Goal: Task Accomplishment & Management: Manage account settings

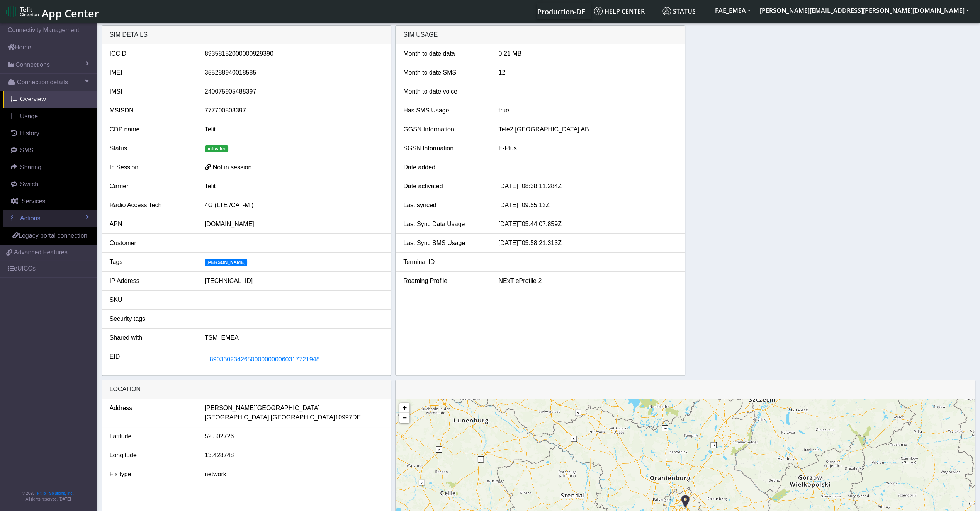
click at [32, 221] on span "Actions" at bounding box center [30, 218] width 20 height 7
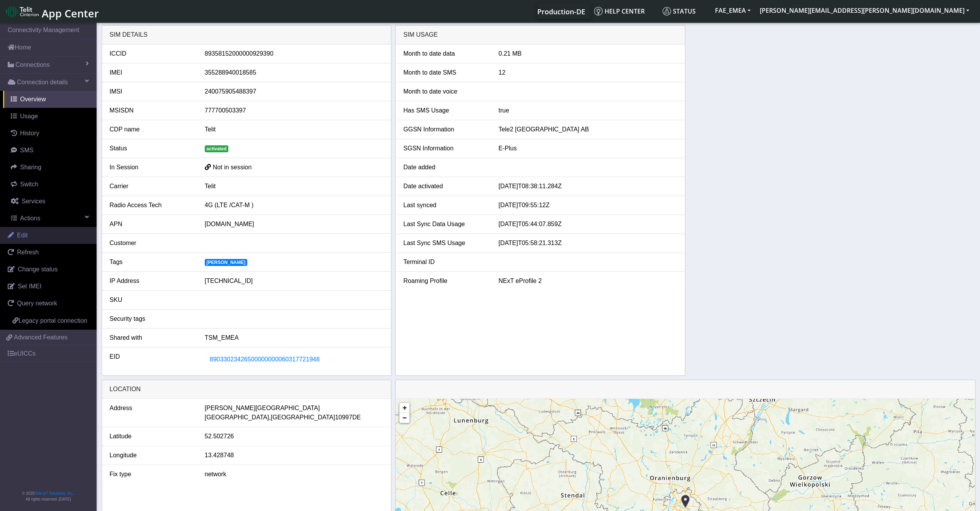
click at [35, 229] on link "Edit" at bounding box center [48, 235] width 97 height 17
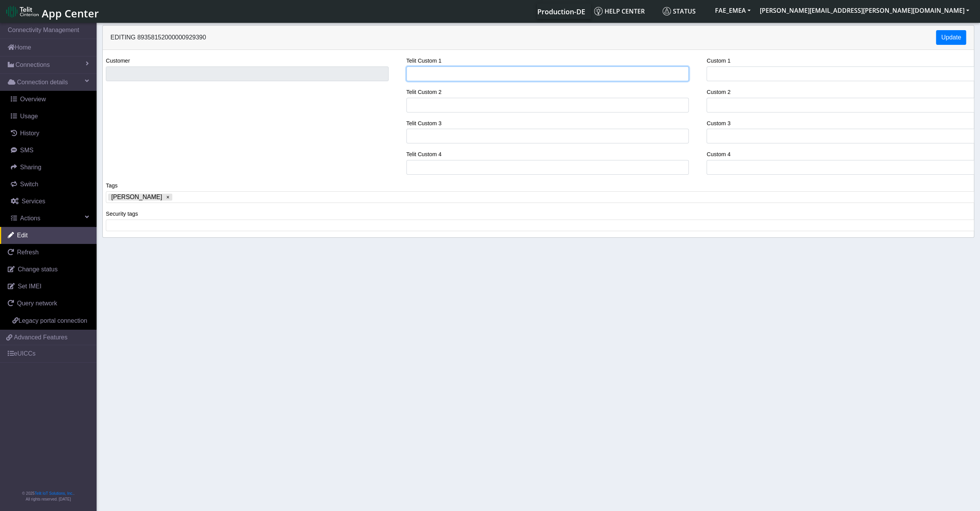
click at [475, 76] on input "Telit Custom 1" at bounding box center [547, 73] width 283 height 15
type input "[GEOGRAPHIC_DATA]"
click at [136, 233] on div "Security tags ​" at bounding box center [541, 223] width 883 height 28
click at [135, 227] on span at bounding box center [541, 225] width 866 height 7
click at [239, 230] on tags "Fatemeh-Security-Tag ​" at bounding box center [541, 225] width 871 height 12
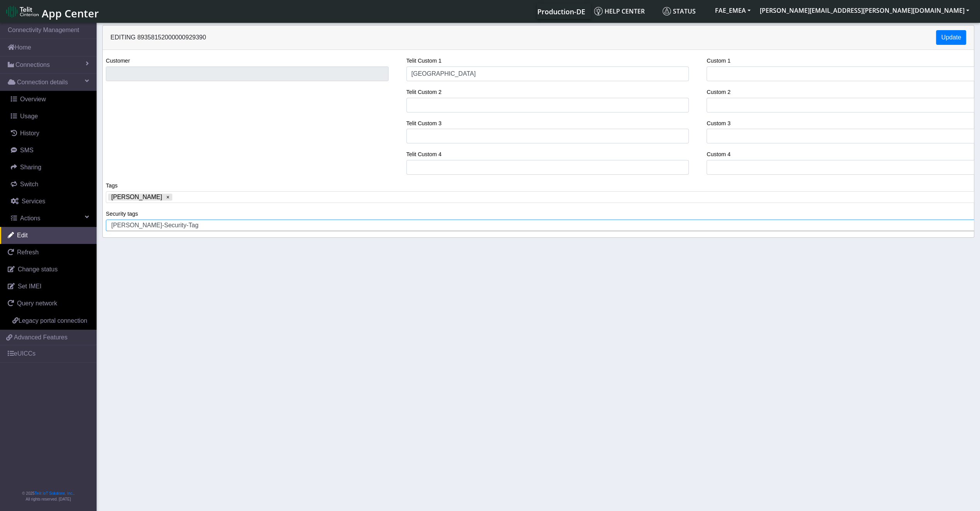
click at [239, 230] on tags "Fatemeh-Security-Tag ​" at bounding box center [541, 225] width 871 height 12
drag, startPoint x: 186, startPoint y: 229, endPoint x: 110, endPoint y: 226, distance: 75.8
click at [110, 226] on span "Fatemeh-Security-Tag" at bounding box center [541, 225] width 866 height 7
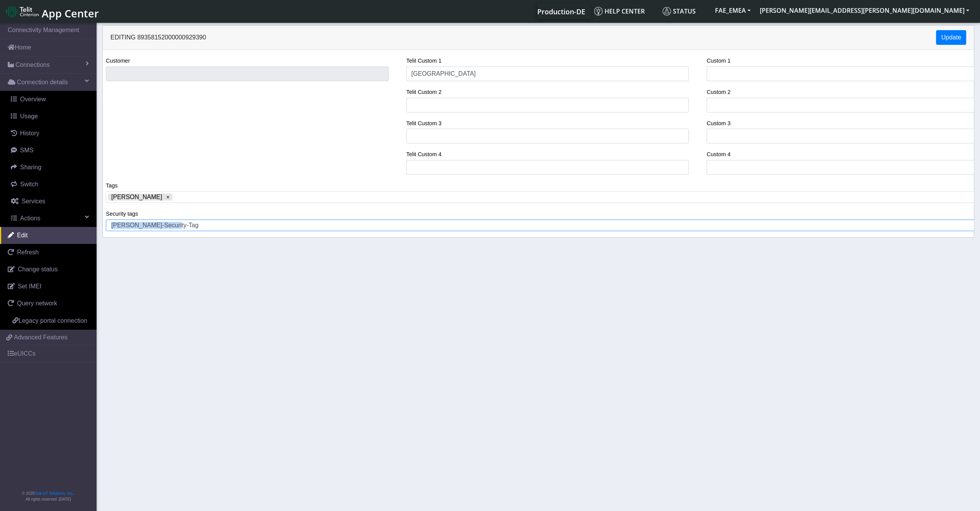
copy span "Fatemeh-Security-Tag"
click at [949, 40] on button "Update" at bounding box center [951, 37] width 30 height 15
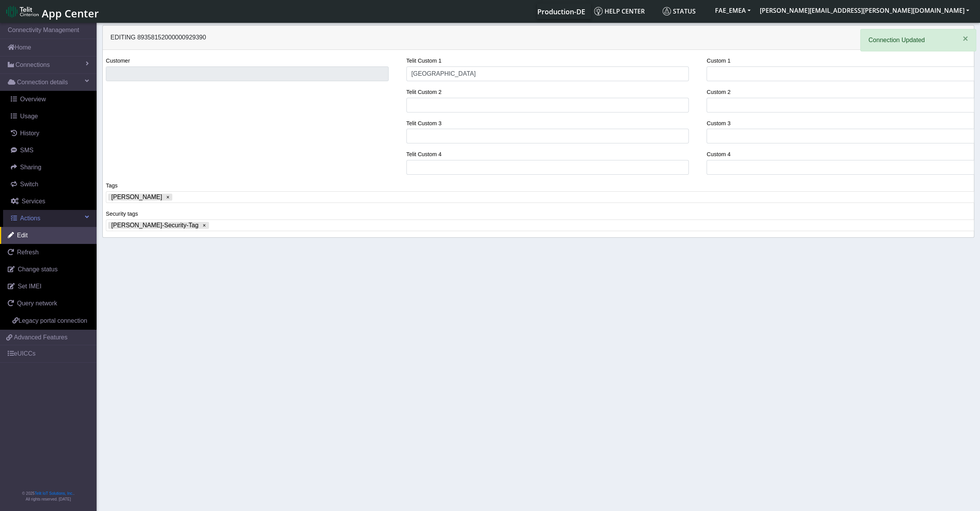
click at [51, 218] on link "Actions" at bounding box center [49, 218] width 93 height 17
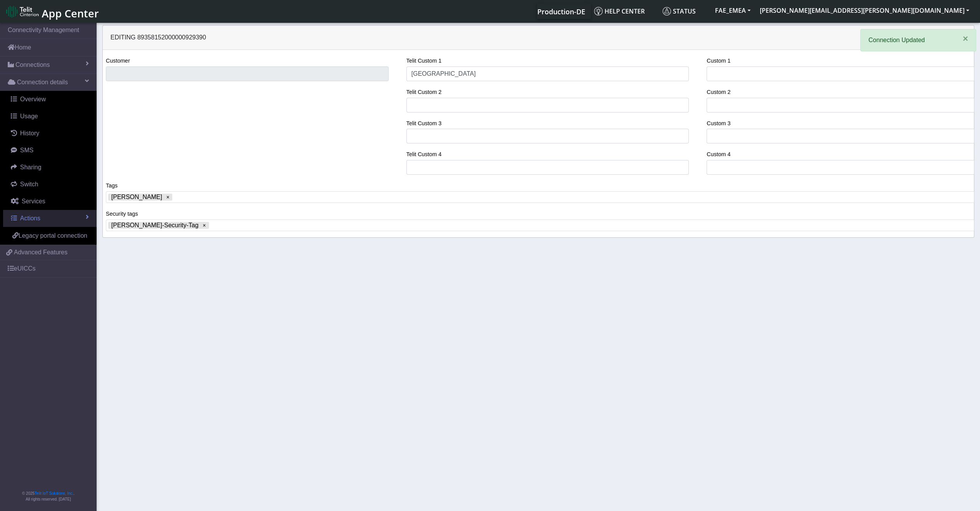
click at [51, 218] on link "Actions" at bounding box center [49, 218] width 93 height 17
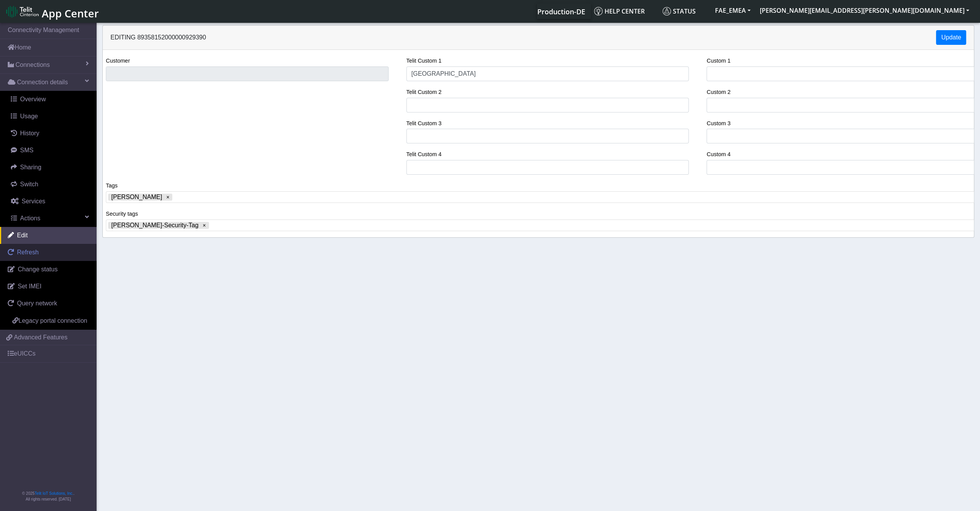
click at [35, 257] on link "Refresh" at bounding box center [48, 252] width 97 height 17
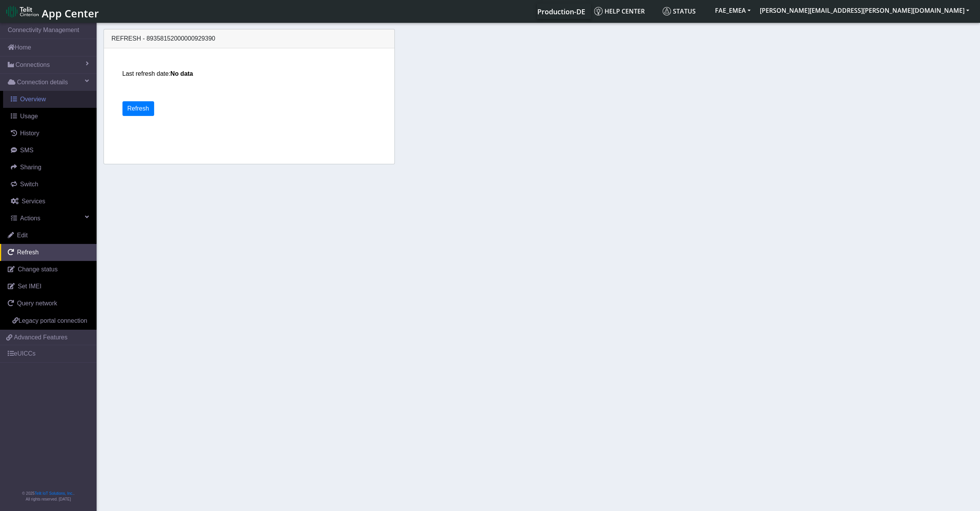
click at [40, 102] on span "Overview" at bounding box center [33, 99] width 26 height 7
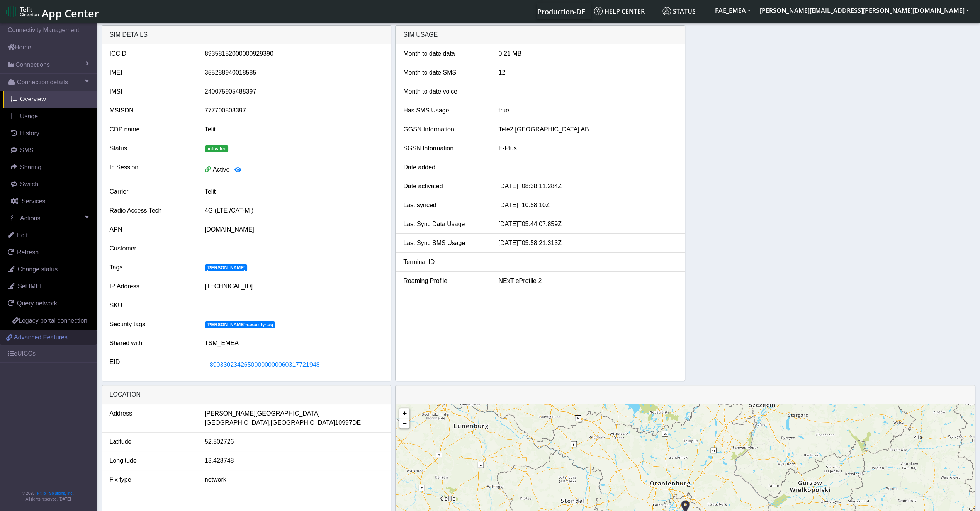
click at [52, 338] on span "Advanced Features" at bounding box center [41, 337] width 54 height 9
click at [755, 13] on button "FAE_EMEA" at bounding box center [732, 10] width 45 height 14
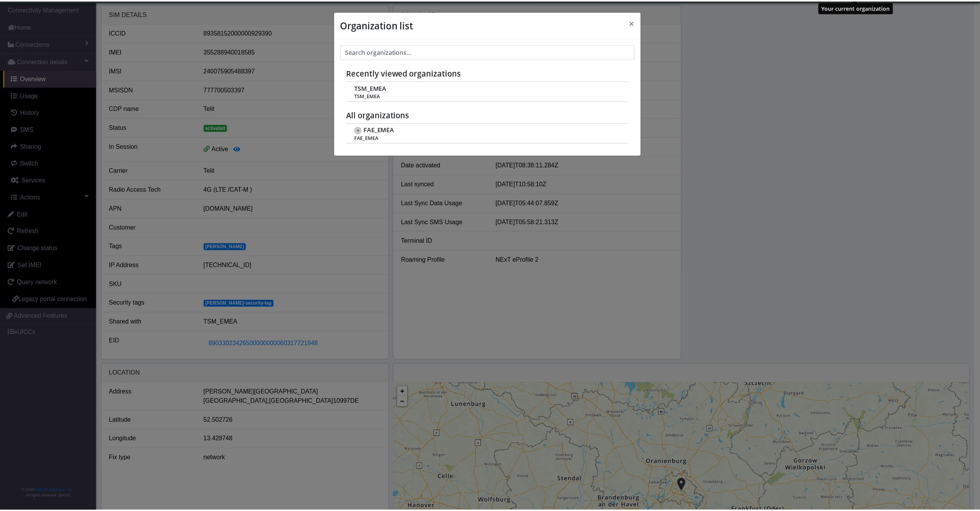
scroll to position [3, 0]
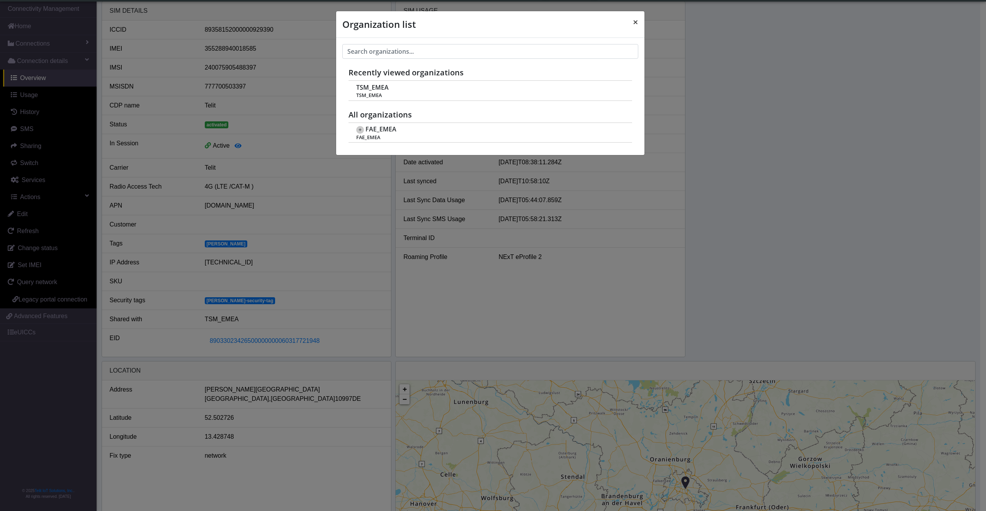
click at [632, 23] on button "×" at bounding box center [636, 22] width 18 height 22
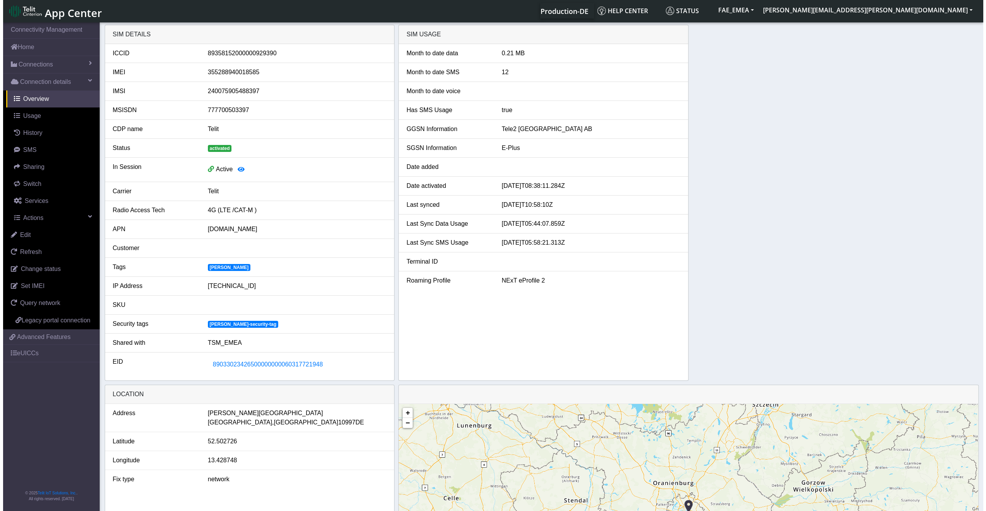
scroll to position [0, 0]
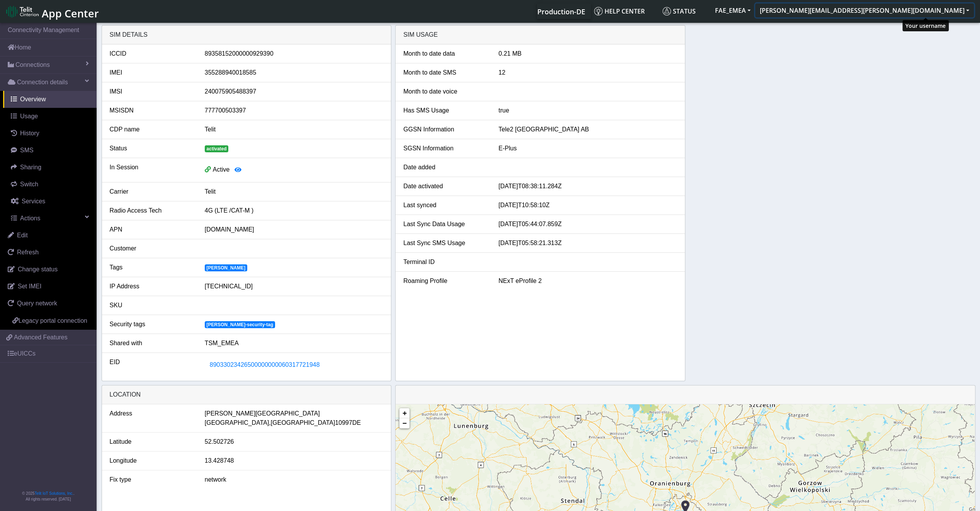
click at [950, 13] on button "[PERSON_NAME][EMAIL_ADDRESS][PERSON_NAME][DOMAIN_NAME]" at bounding box center [864, 10] width 219 height 14
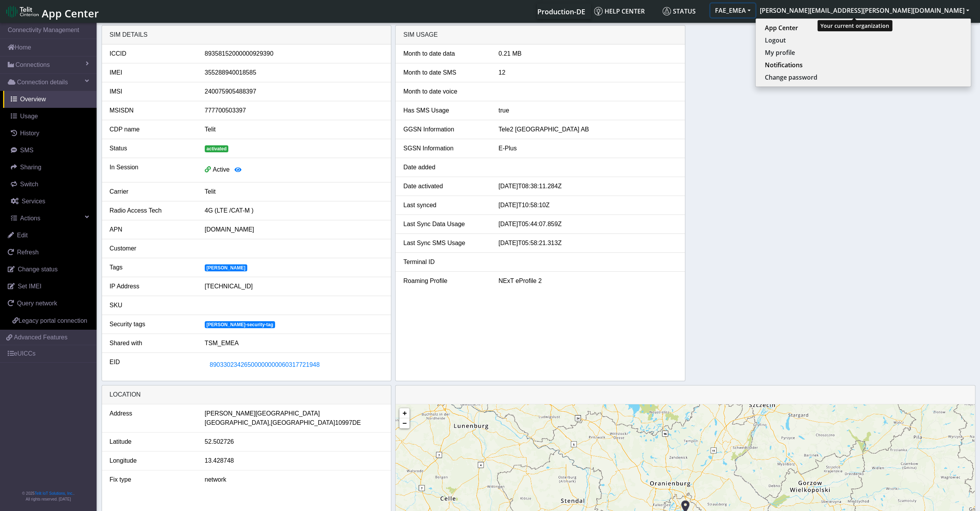
click at [755, 12] on button "FAE_EMEA" at bounding box center [732, 10] width 45 height 14
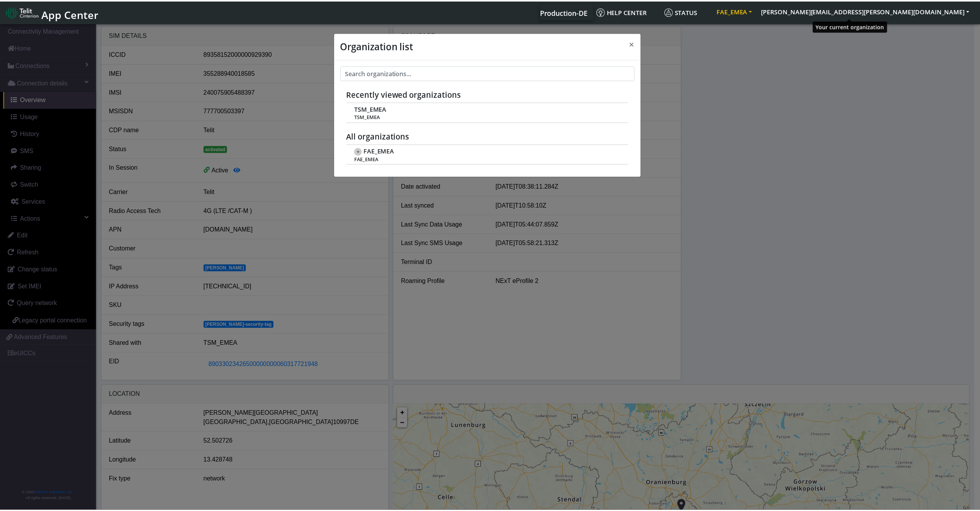
scroll to position [3, 0]
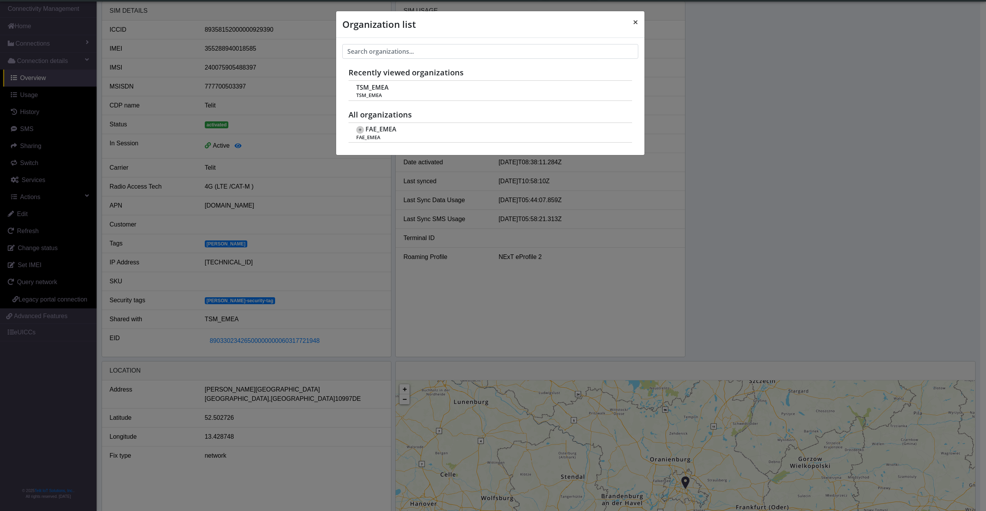
click at [639, 27] on button "×" at bounding box center [636, 22] width 18 height 22
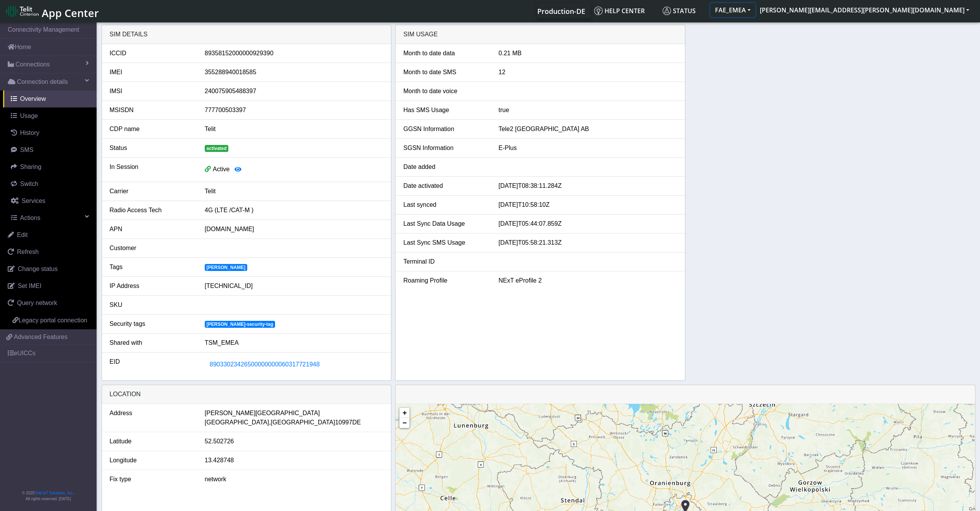
scroll to position [0, 0]
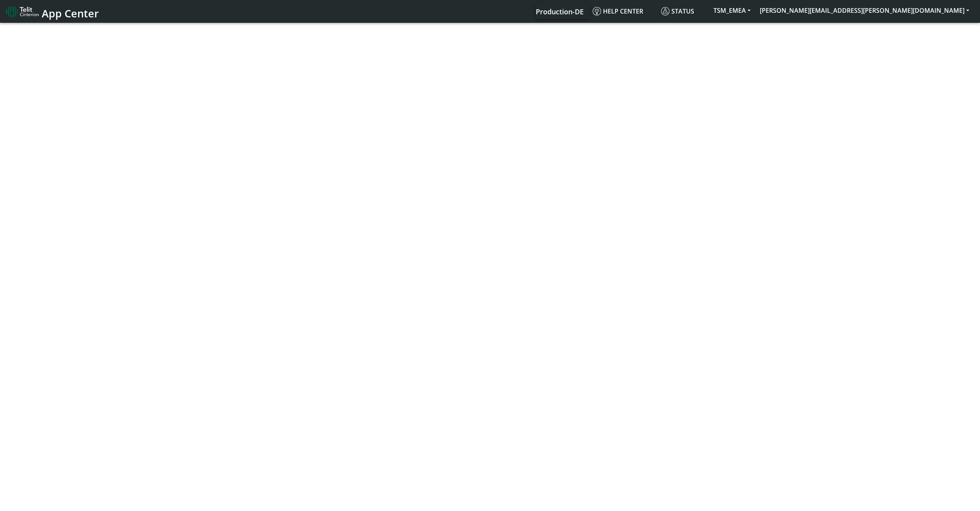
click at [67, 17] on span "App Center" at bounding box center [70, 13] width 57 height 14
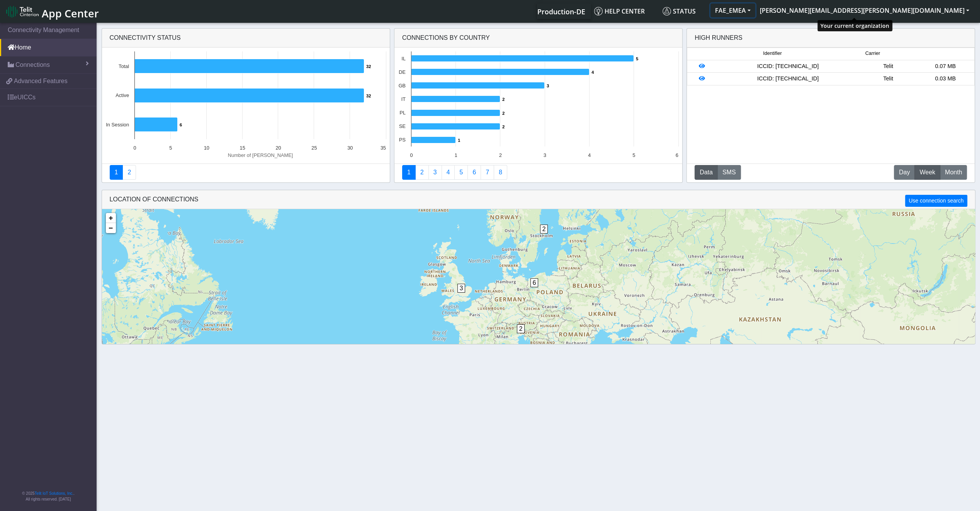
click at [755, 9] on button "FAE_EMEA" at bounding box center [732, 10] width 45 height 14
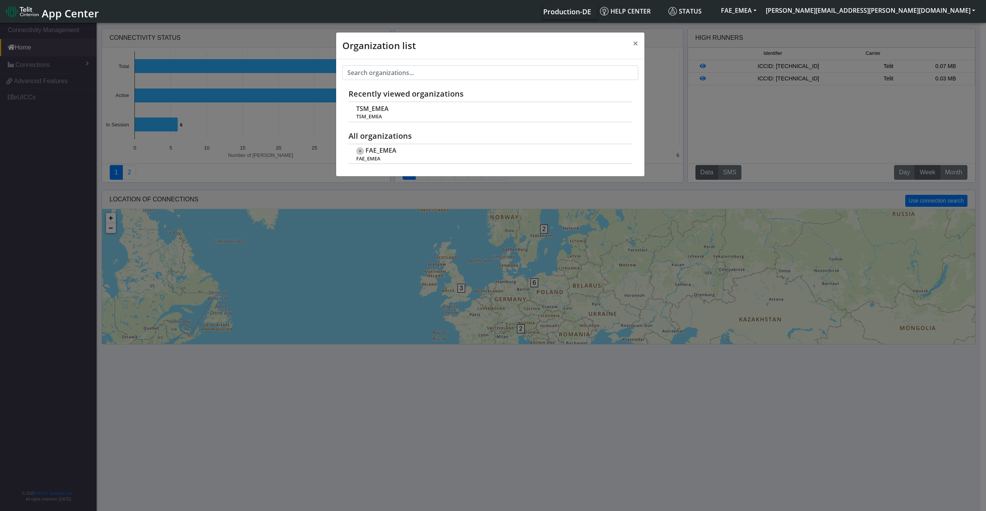
scroll to position [3, 0]
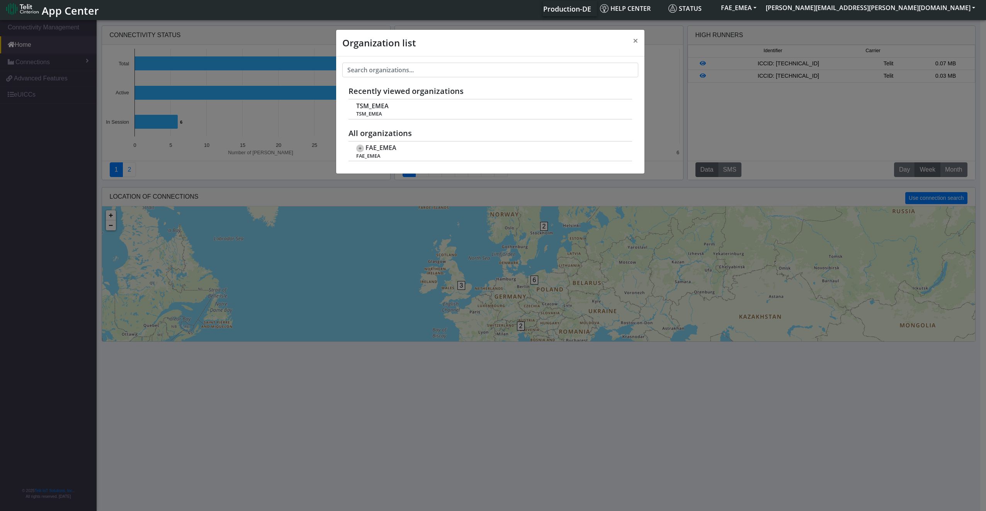
click at [49, 95] on div "Organization list × Recently viewed organizations TSM_EMEA TSM_EMEA All organiz…" at bounding box center [493, 265] width 986 height 492
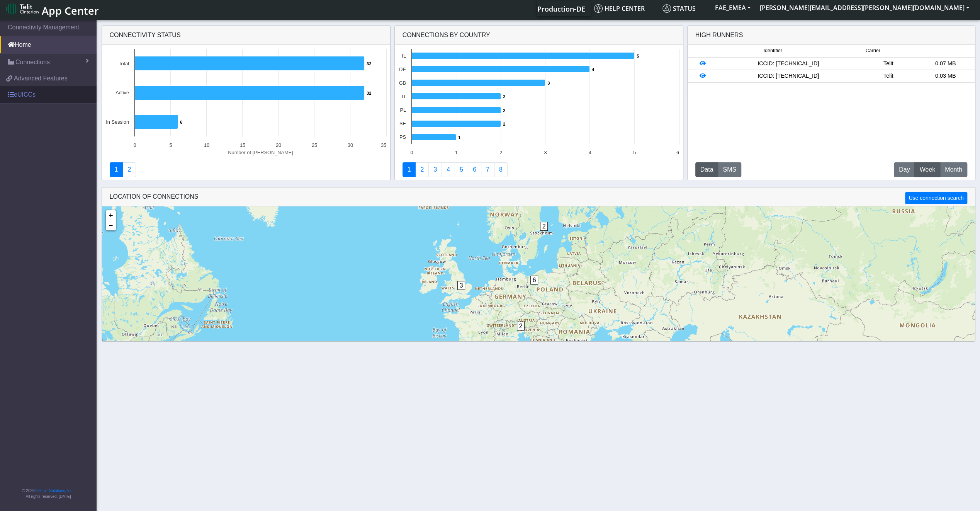
click at [24, 101] on link "eUICCs" at bounding box center [48, 94] width 97 height 17
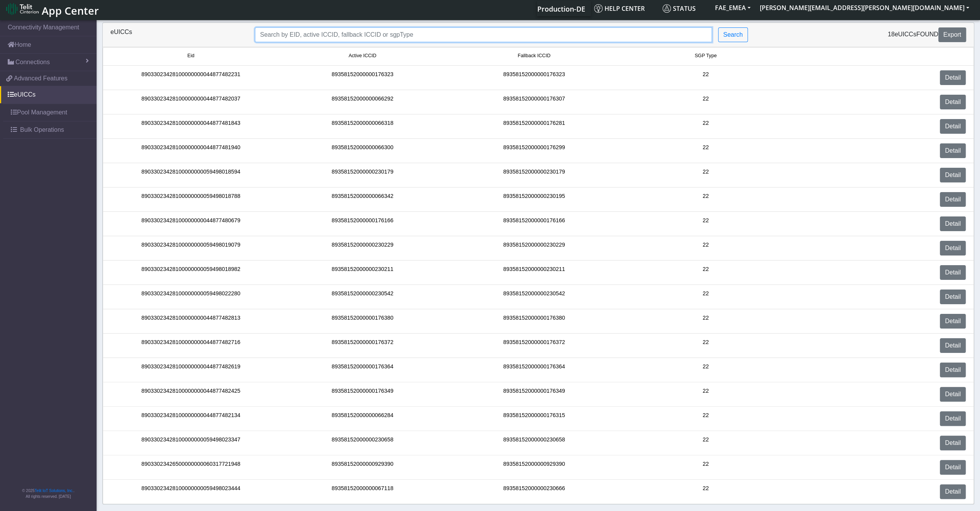
click at [344, 37] on input "Search..." at bounding box center [483, 34] width 457 height 15
paste input "89033023426500000000060317721948"
type input "89033023426500000000060317721948"
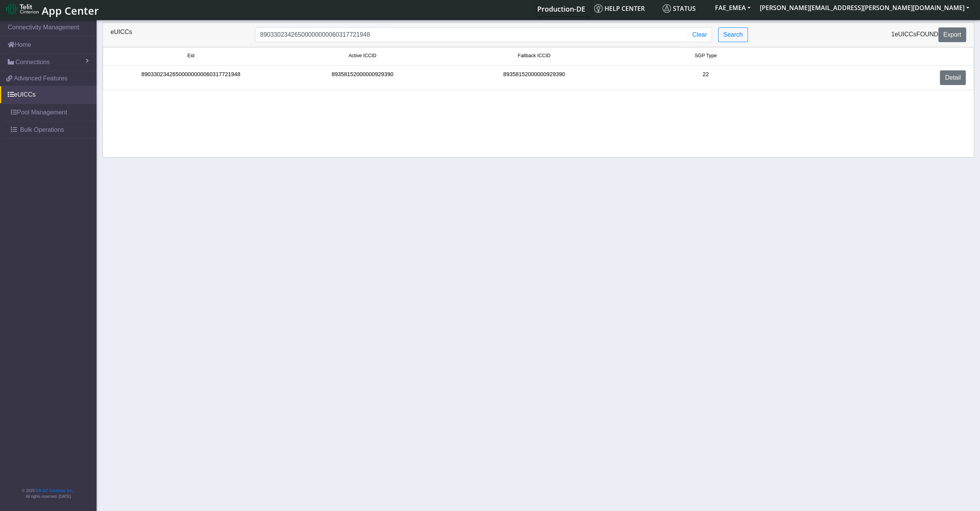
click at [191, 71] on div "89033023426500000000060317721948" at bounding box center [190, 77] width 171 height 15
click at [191, 75] on div "89033023426500000000060317721948" at bounding box center [190, 77] width 171 height 15
click at [947, 73] on link "Detail" at bounding box center [953, 77] width 26 height 15
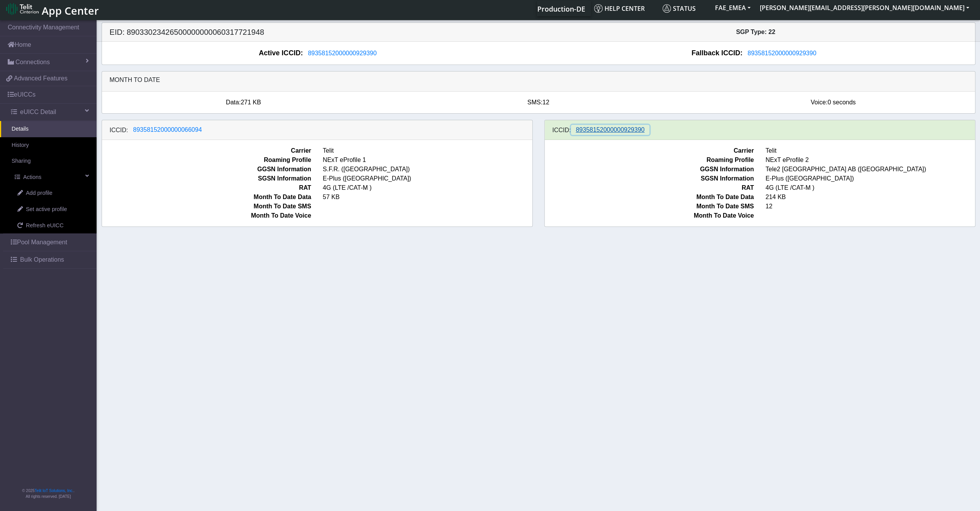
drag, startPoint x: 627, startPoint y: 131, endPoint x: 635, endPoint y: 131, distance: 8.1
click at [635, 131] on span "89358152000000929390" at bounding box center [610, 129] width 69 height 7
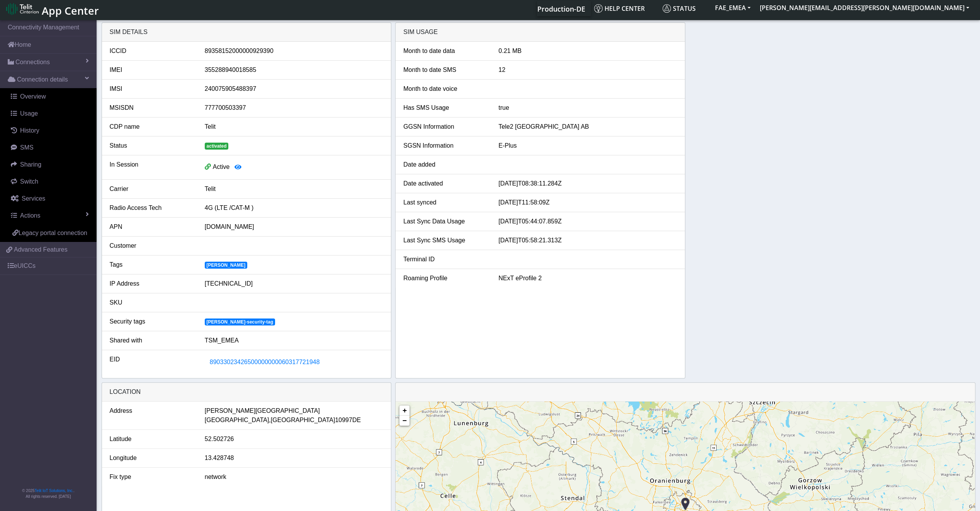
click at [205, 338] on span "TSM_EMEA" at bounding box center [222, 340] width 34 height 7
drag, startPoint x: 205, startPoint y: 338, endPoint x: 242, endPoint y: 360, distance: 43.5
click at [242, 360] on span "89033023426500000000060317721948" at bounding box center [265, 361] width 110 height 7
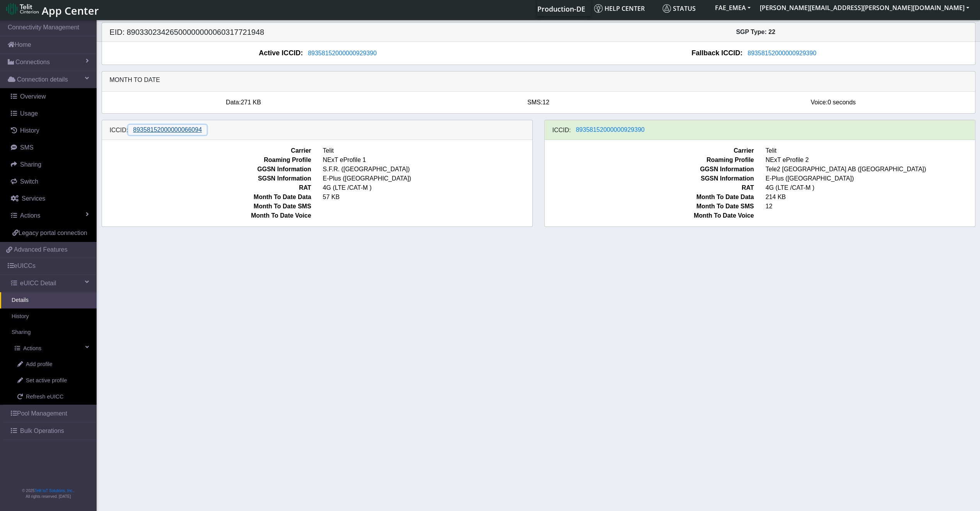
click at [191, 134] on button "89358152000000066094" at bounding box center [167, 130] width 79 height 10
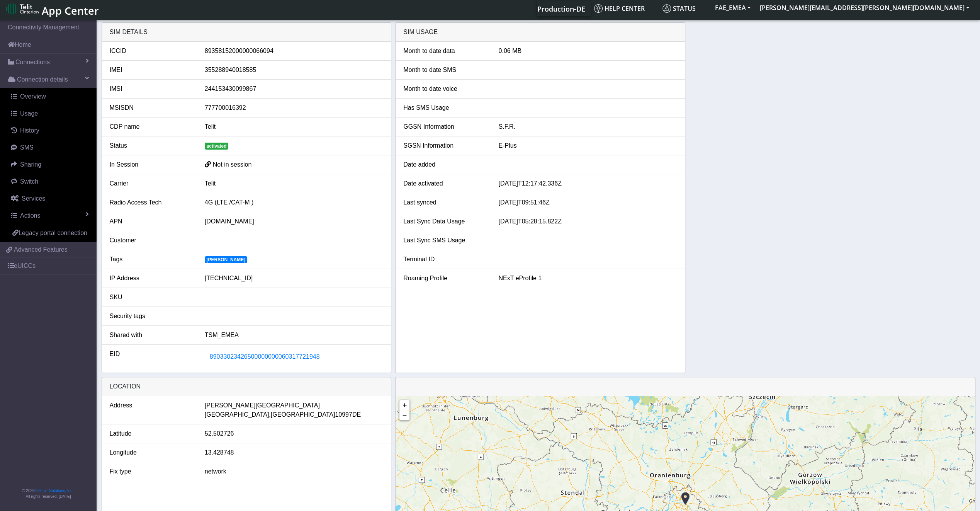
drag, startPoint x: 322, startPoint y: 361, endPoint x: 196, endPoint y: 359, distance: 125.9
click at [196, 359] on div "EID 89033023426500000000060317721948" at bounding box center [246, 356] width 285 height 15
drag, startPoint x: 196, startPoint y: 359, endPoint x: 263, endPoint y: 341, distance: 68.8
click at [263, 341] on li "Shared with TSM_EMEA" at bounding box center [246, 335] width 289 height 19
click at [755, 13] on button "FAE_EMEA" at bounding box center [732, 8] width 45 height 14
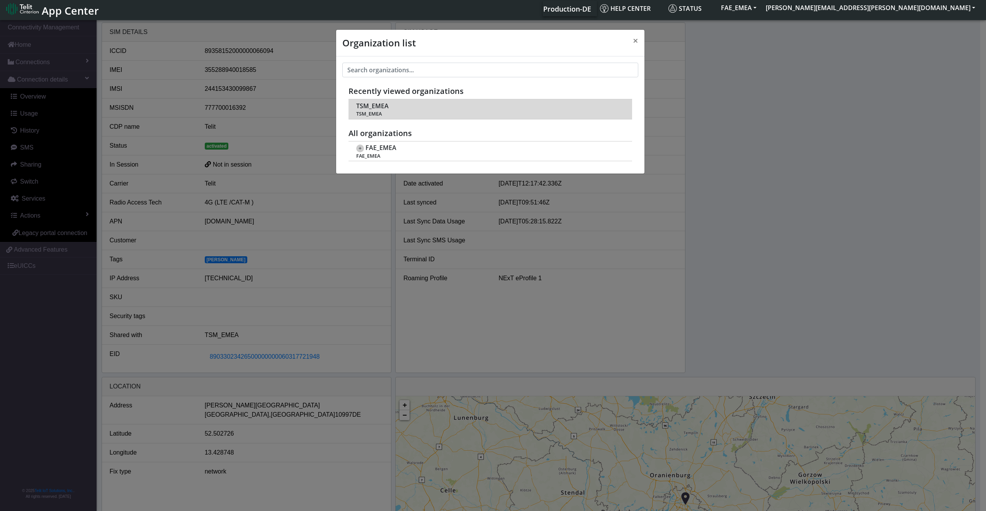
click at [383, 114] on span "TSM_EMEA" at bounding box center [489, 114] width 267 height 6
click at [382, 109] on td "TSM_EMEA TSM_EMEA" at bounding box center [490, 109] width 284 height 20
click at [369, 109] on td "TSM_EMEA TSM_EMEA" at bounding box center [490, 109] width 284 height 20
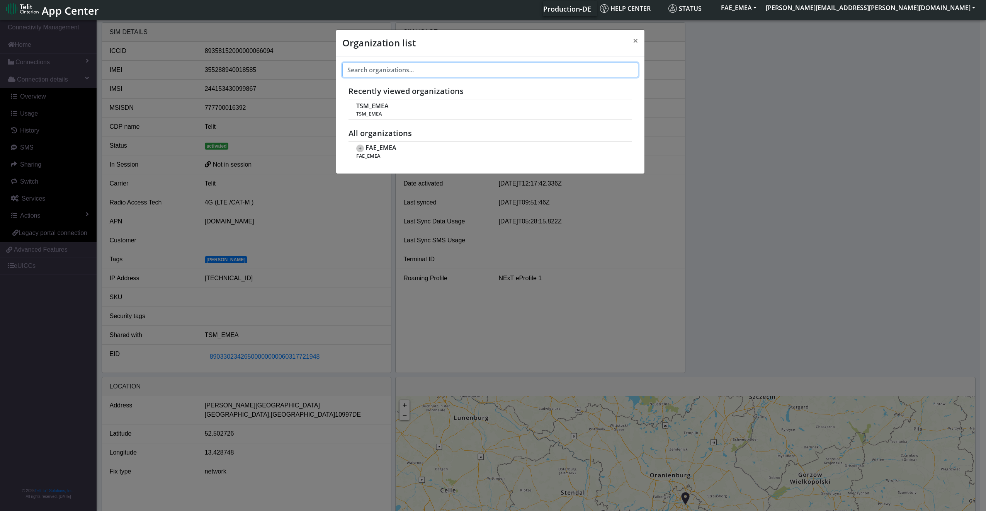
click at [370, 72] on input "text" at bounding box center [490, 70] width 296 height 15
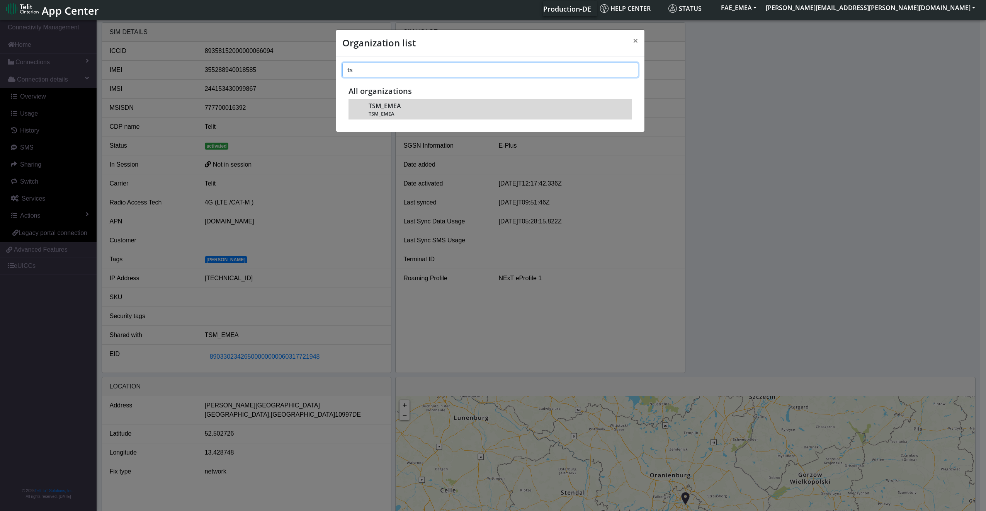
type input "ts"
click at [371, 105] on span "TSM_EMEA" at bounding box center [384, 105] width 32 height 7
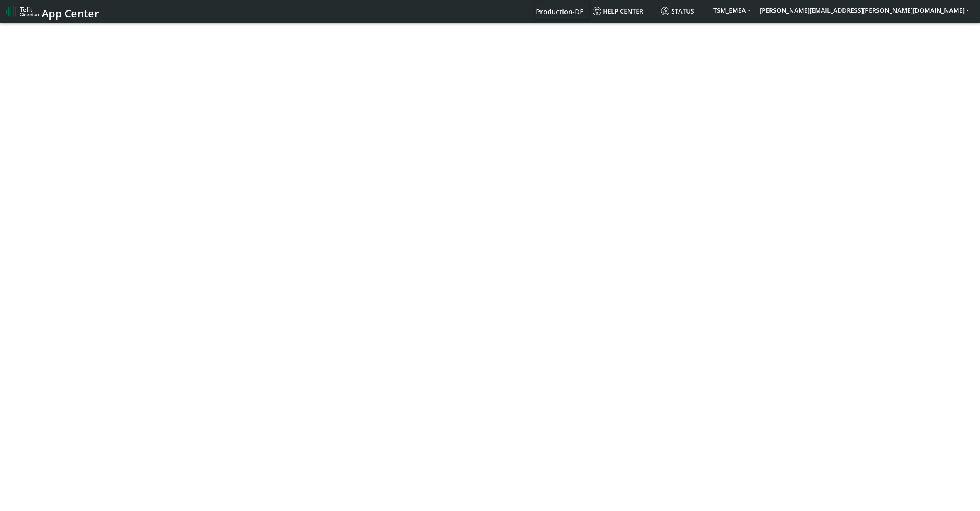
click at [232, 110] on body "App Center Production-DE Help center Status TSM_EMEA fatemeh.zamani@telit.com" at bounding box center [490, 267] width 980 height 492
click at [231, 114] on body "App Center Production-DE Help center Status TSM_EMEA fatemeh.zamani@telit.com" at bounding box center [490, 267] width 980 height 492
click at [76, 17] on span "App Center" at bounding box center [70, 13] width 57 height 14
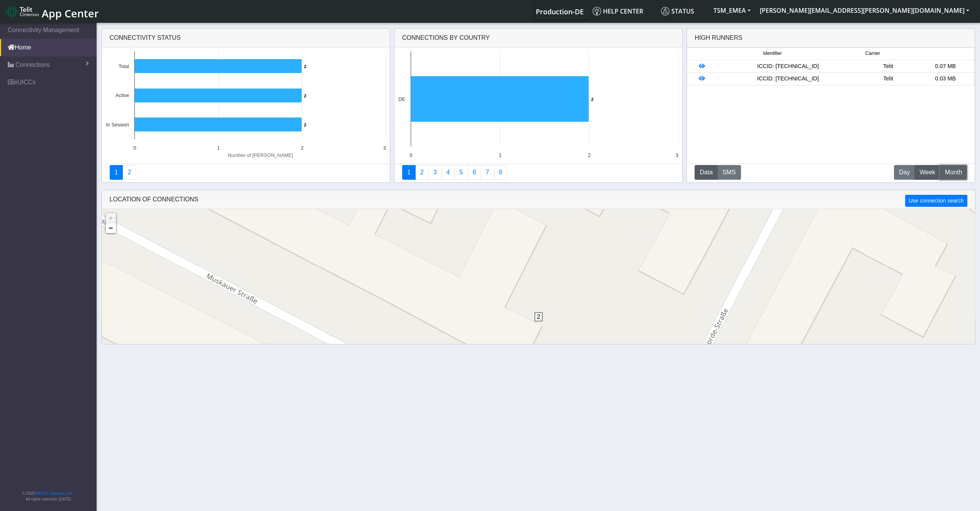
click at [949, 176] on span "Month" at bounding box center [953, 172] width 17 height 9
click at [906, 171] on span "Day" at bounding box center [904, 172] width 11 height 9
click at [925, 172] on span "Week" at bounding box center [927, 172] width 16 height 9
click at [960, 172] on span "Month" at bounding box center [953, 172] width 17 height 9
click at [711, 175] on button "Data" at bounding box center [705, 172] width 23 height 15
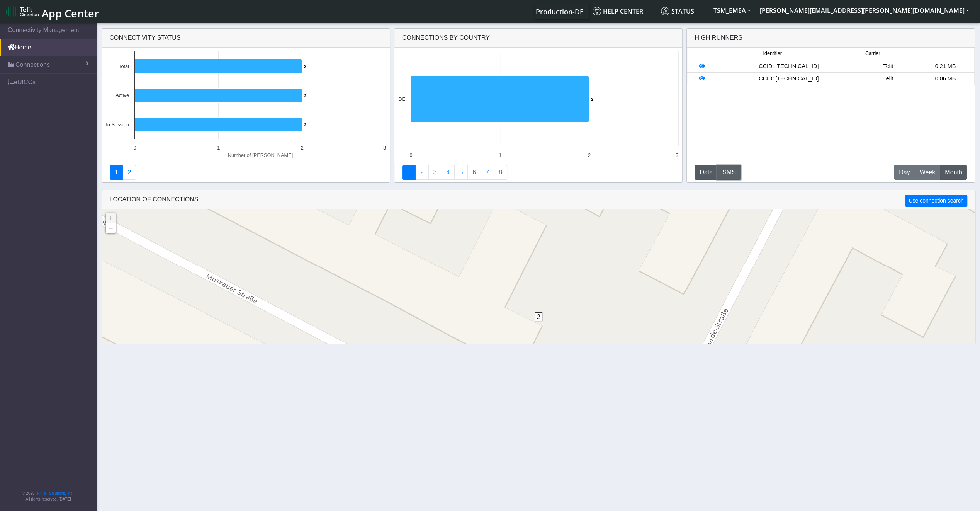
click at [735, 174] on button "SMS" at bounding box center [729, 172] width 24 height 15
click at [685, 174] on div "Connectivity status Created with Highcharts 11.3.0 Number of sims 2 ​ 2 2 ​ 2 2…" at bounding box center [539, 107] width 874 height 165
click at [925, 166] on button "W Week" at bounding box center [927, 172] width 26 height 15
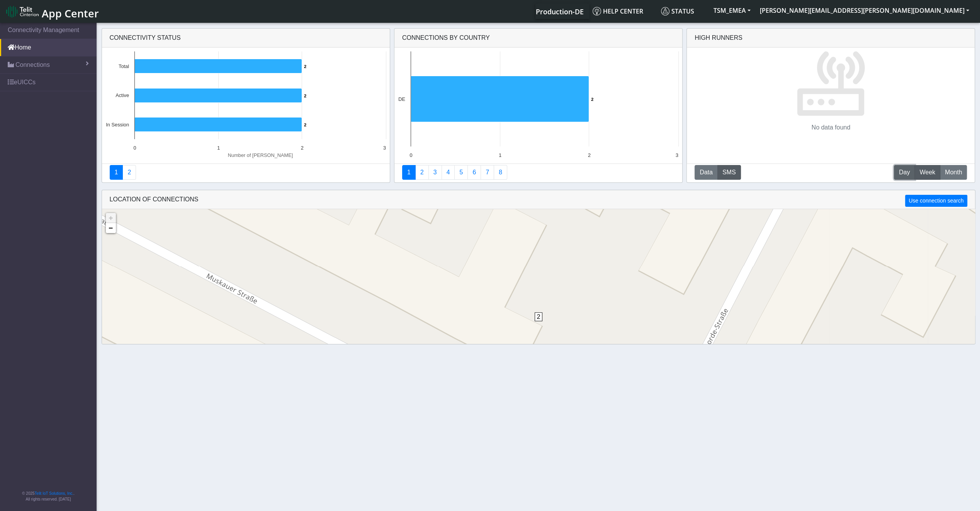
click at [901, 173] on span "Day" at bounding box center [904, 172] width 11 height 9
click at [955, 169] on span "Month" at bounding box center [953, 172] width 17 height 9
click at [709, 170] on button "Data" at bounding box center [705, 172] width 23 height 15
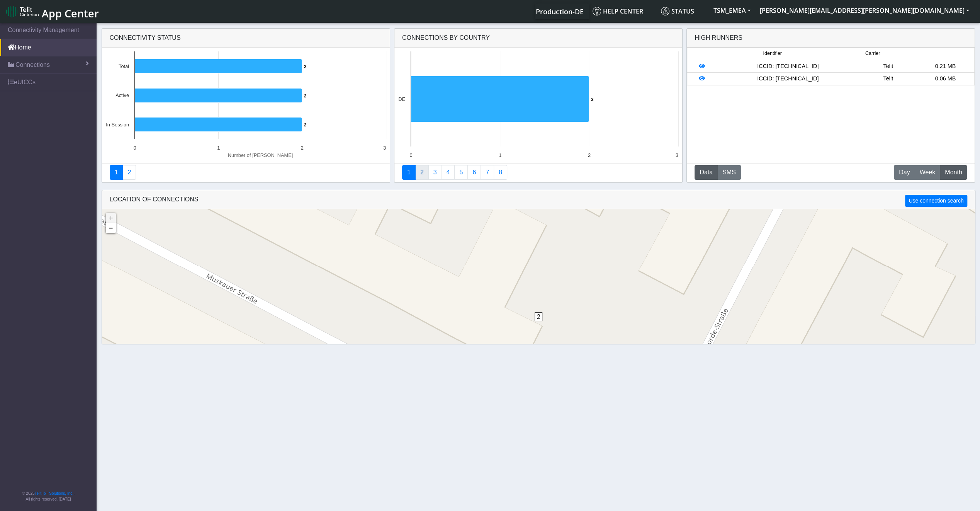
click at [425, 173] on link "2" at bounding box center [422, 172] width 14 height 15
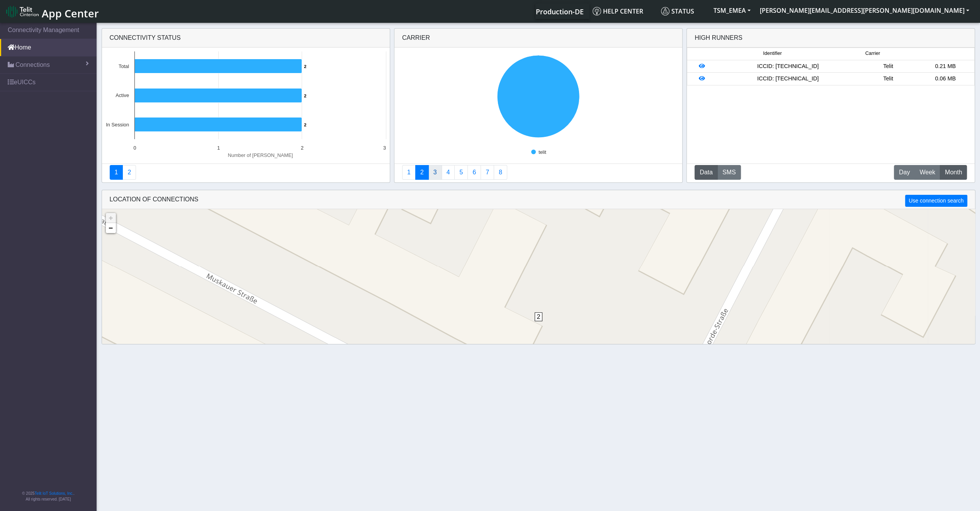
click at [434, 170] on link "3" at bounding box center [435, 172] width 14 height 15
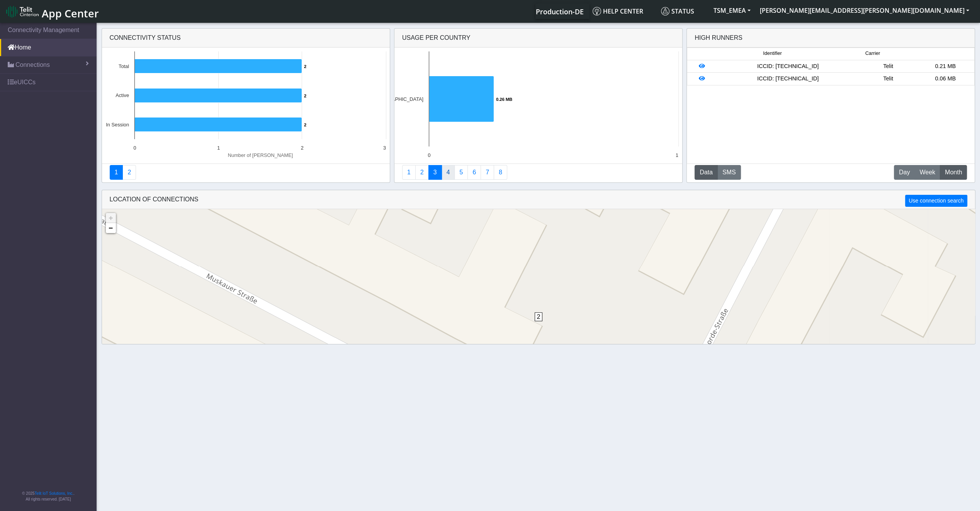
click at [442, 169] on link "4" at bounding box center [448, 172] width 14 height 15
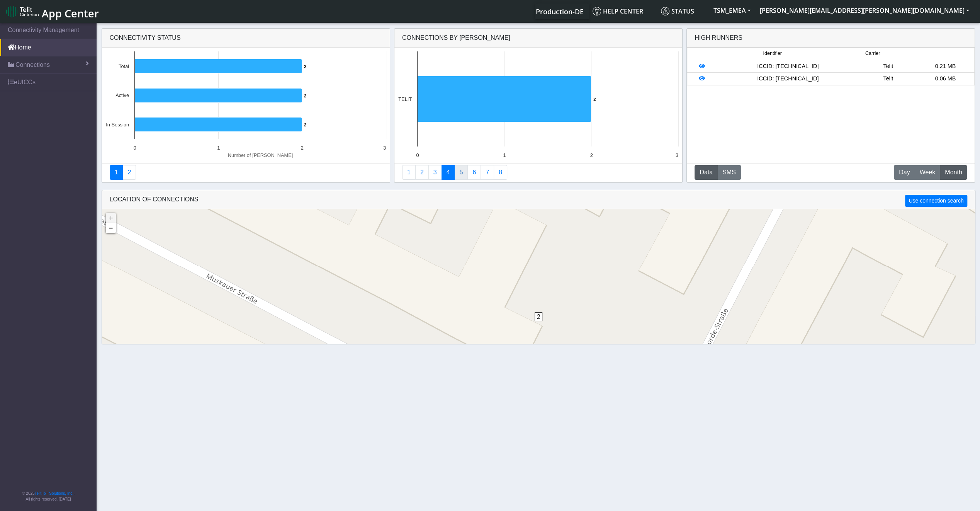
click at [455, 172] on link "5" at bounding box center [461, 172] width 14 height 15
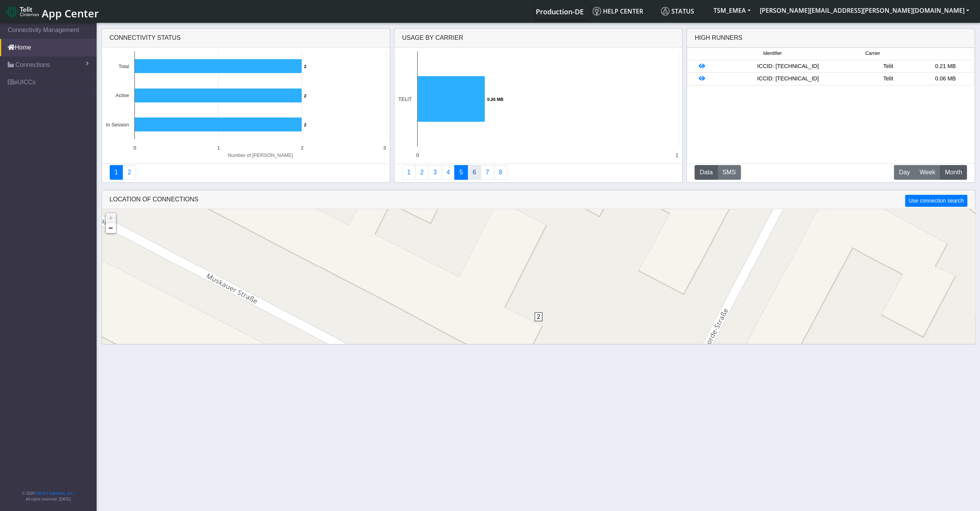
click at [467, 171] on link "6" at bounding box center [474, 172] width 14 height 15
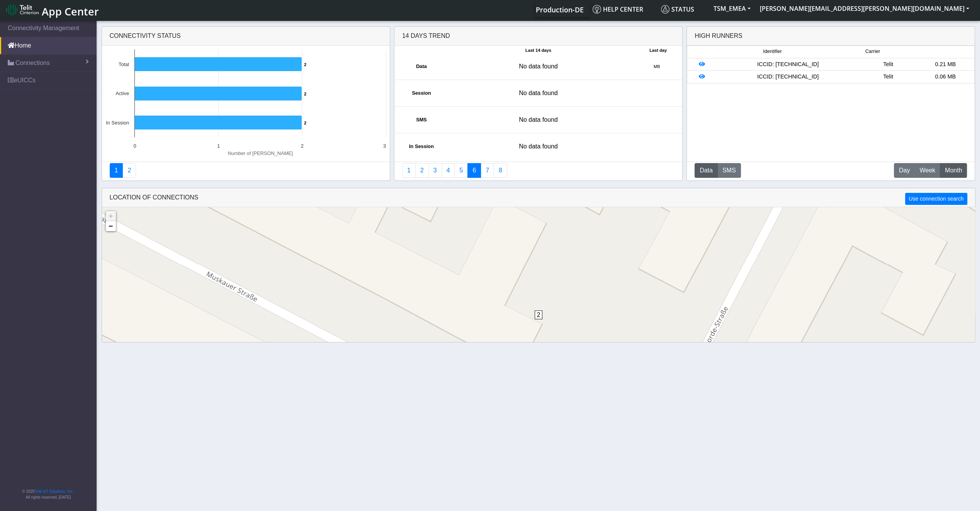
scroll to position [3, 0]
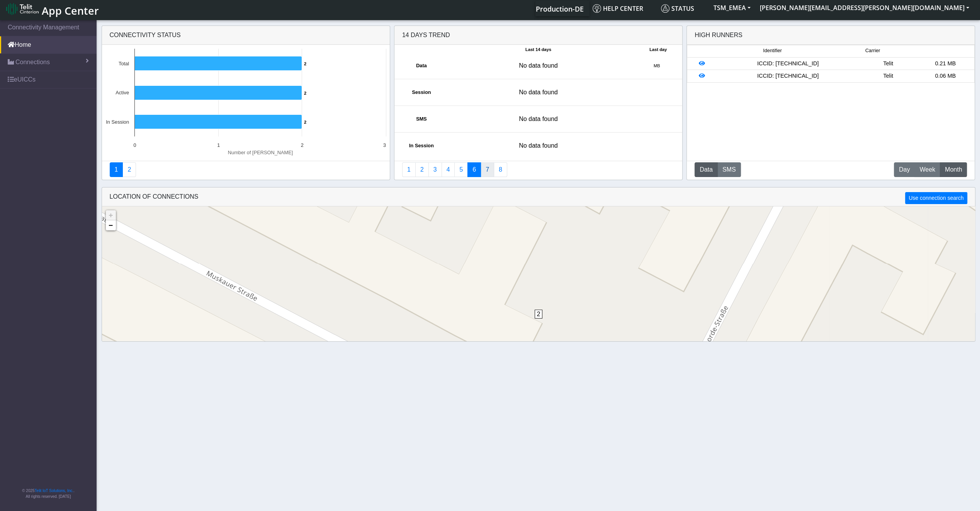
click at [484, 172] on link "7" at bounding box center [488, 169] width 14 height 15
click at [497, 168] on link "8" at bounding box center [501, 169] width 14 height 15
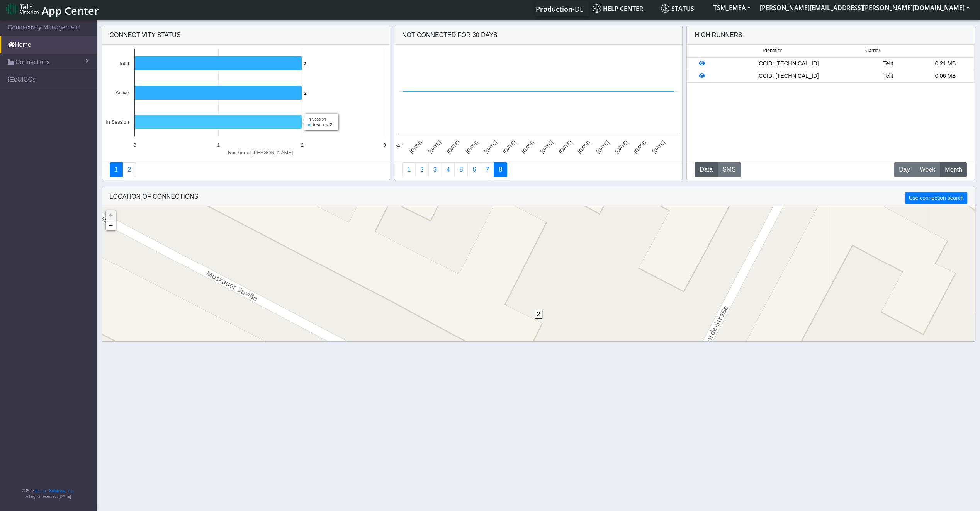
click at [188, 126] on icon at bounding box center [217, 122] width 167 height 14
click at [331, 122] on rect at bounding box center [246, 103] width 288 height 116
click at [132, 175] on link "2" at bounding box center [129, 169] width 14 height 15
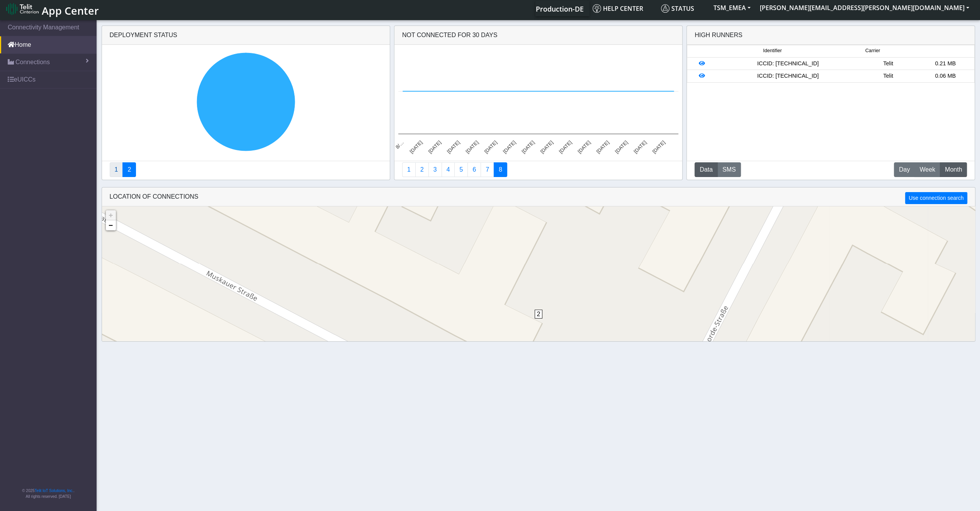
click at [120, 170] on link "1" at bounding box center [117, 169] width 14 height 15
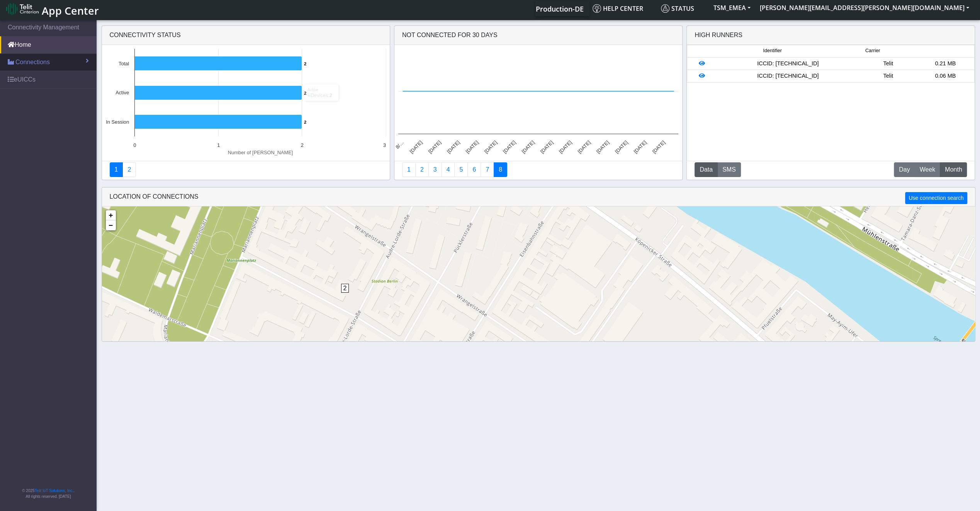
click at [39, 65] on span "Connections" at bounding box center [32, 62] width 34 height 9
click at [39, 76] on link "List" at bounding box center [48, 79] width 97 height 16
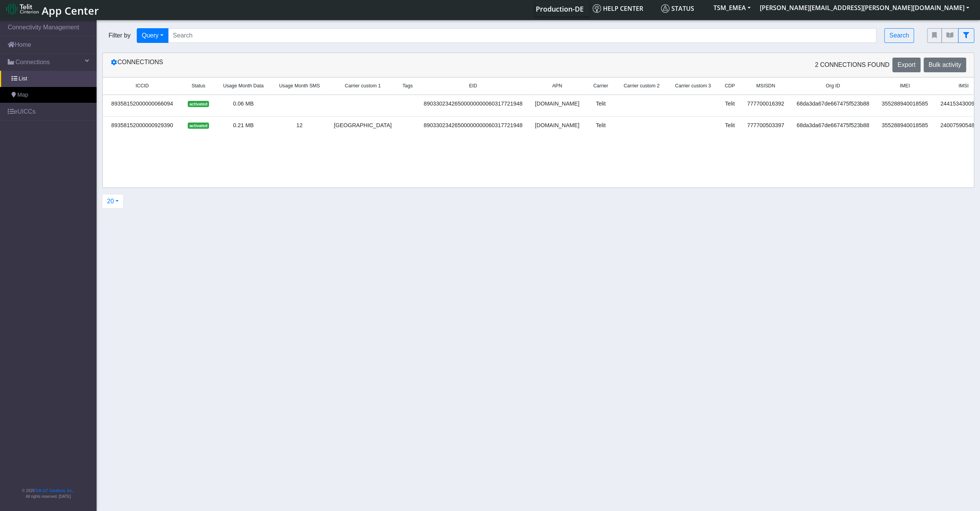
click at [175, 126] on div "89358152000000929390" at bounding box center [142, 125] width 70 height 8
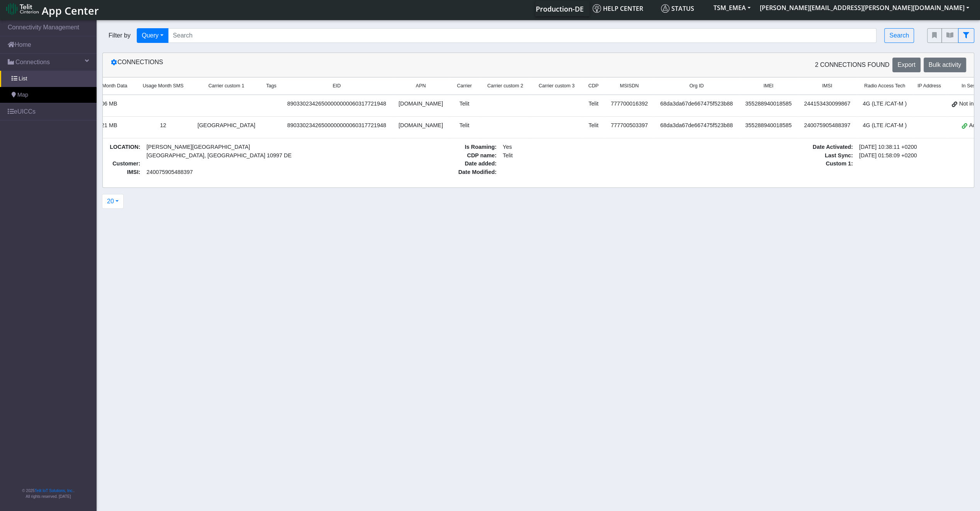
scroll to position [0, 139]
drag, startPoint x: 685, startPoint y: 125, endPoint x: 606, endPoint y: 124, distance: 79.2
click at [652, 124] on td "68da3da67de667475f523b88" at bounding box center [694, 127] width 85 height 22
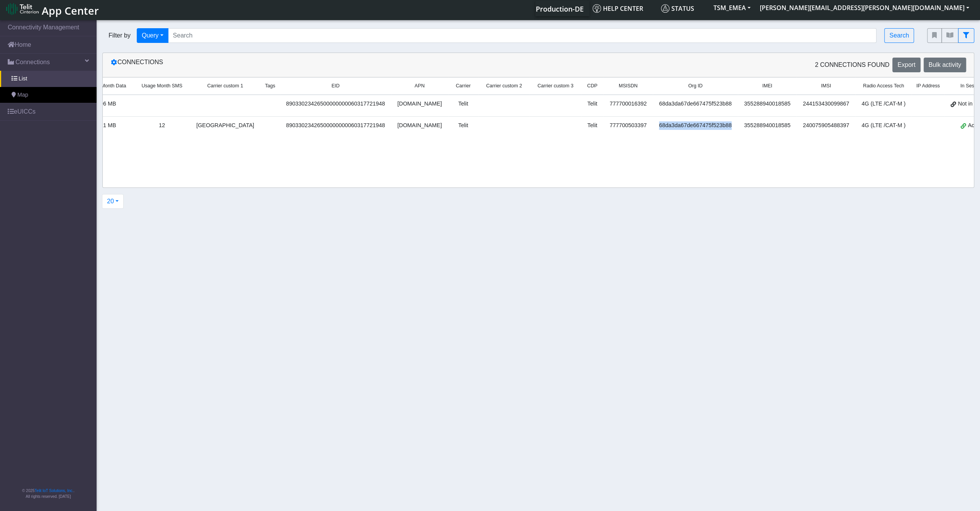
copy div "68da3da67de667475f523b88"
click at [152, 149] on div "ICCID Status Usage Month Data Usage Month SMS Carrier custom 1 Tags EID APN Car…" at bounding box center [538, 132] width 871 height 110
drag, startPoint x: 152, startPoint y: 149, endPoint x: 134, endPoint y: 149, distance: 17.4
click at [134, 149] on div "ICCID Status Usage Month Data Usage Month SMS Carrier custom 1 Tags EID APN Car…" at bounding box center [538, 132] width 871 height 110
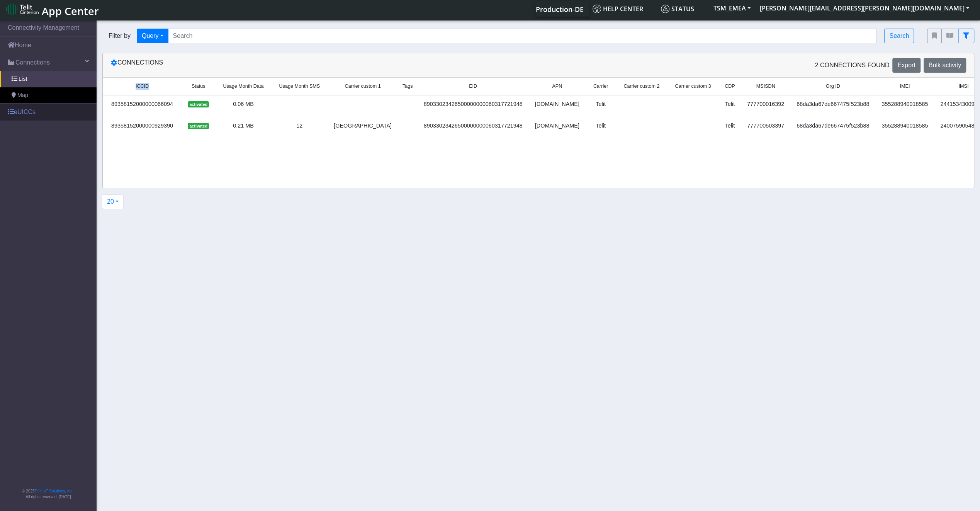
scroll to position [3, 0]
click at [46, 115] on link "eUICCs" at bounding box center [48, 111] width 97 height 17
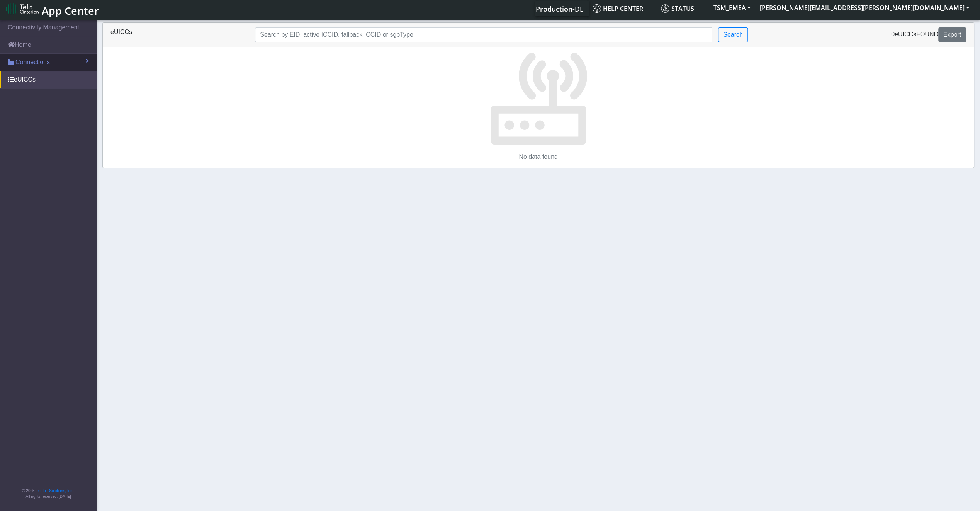
click at [40, 69] on link "Connections" at bounding box center [48, 62] width 97 height 17
click at [49, 85] on link "List" at bounding box center [48, 79] width 97 height 16
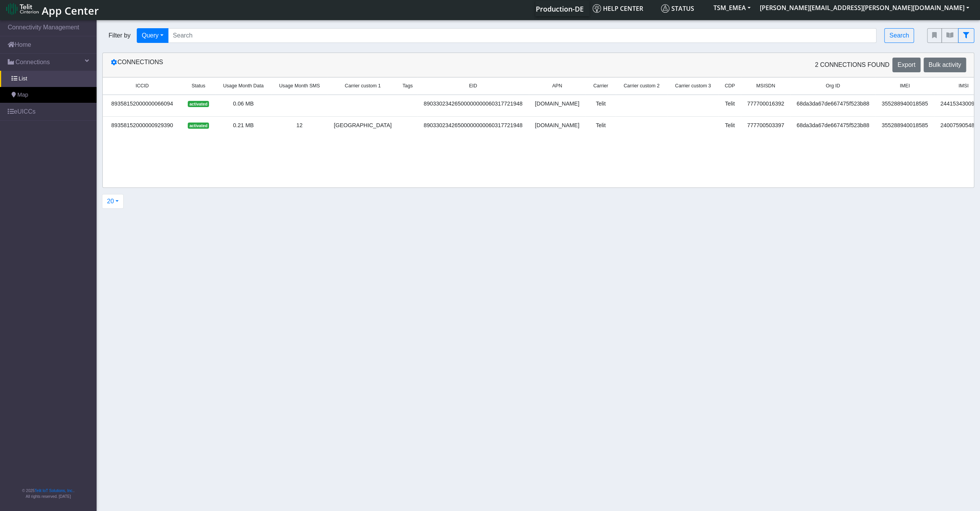
drag, startPoint x: 793, startPoint y: 149, endPoint x: 889, endPoint y: 138, distance: 96.5
click at [889, 138] on div "ICCID Status Usage Month Data Usage Month SMS Carrier custom 1 Tags EID APN Car…" at bounding box center [538, 132] width 871 height 110
click at [826, 141] on div "ICCID Status Usage Month Data Usage Month SMS Carrier custom 1 Tags EID APN Car…" at bounding box center [538, 110] width 871 height 67
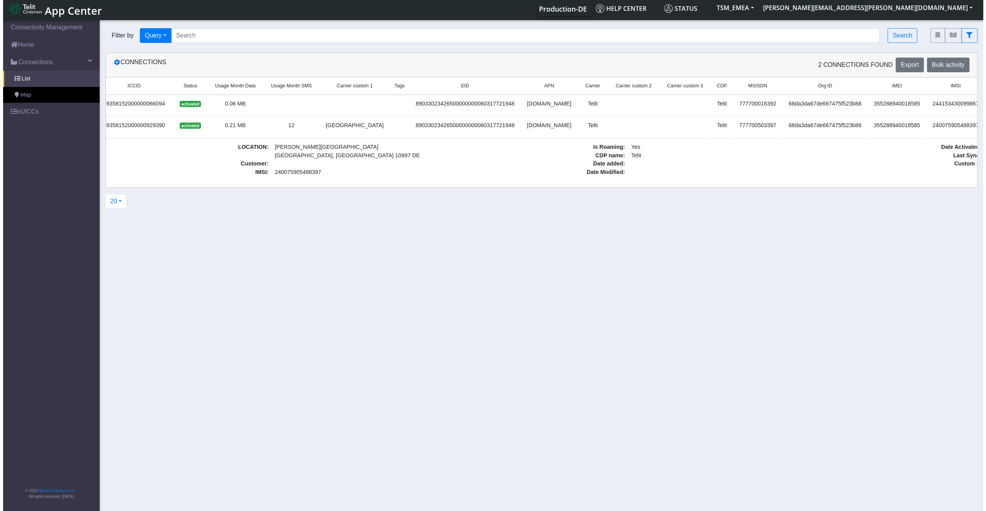
scroll to position [0, 0]
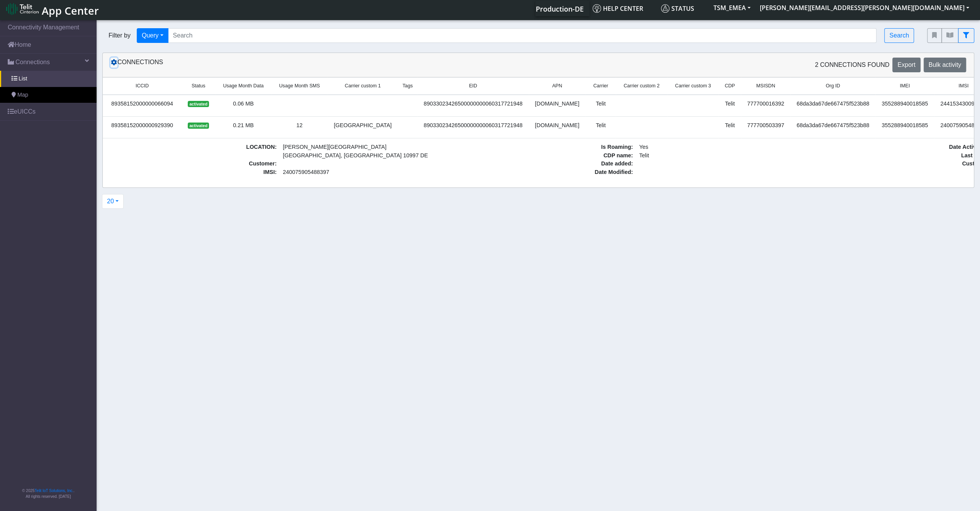
click at [112, 64] on icon at bounding box center [114, 62] width 6 height 6
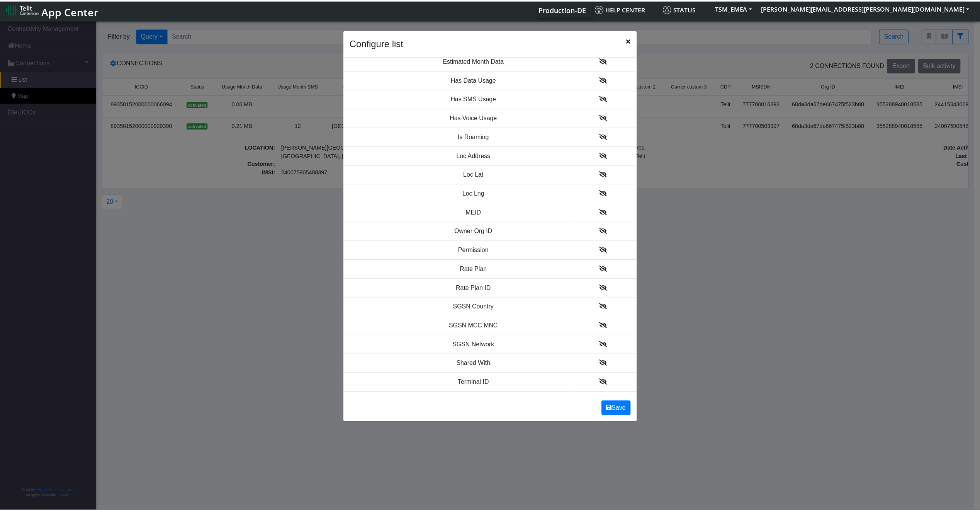
scroll to position [786, 0]
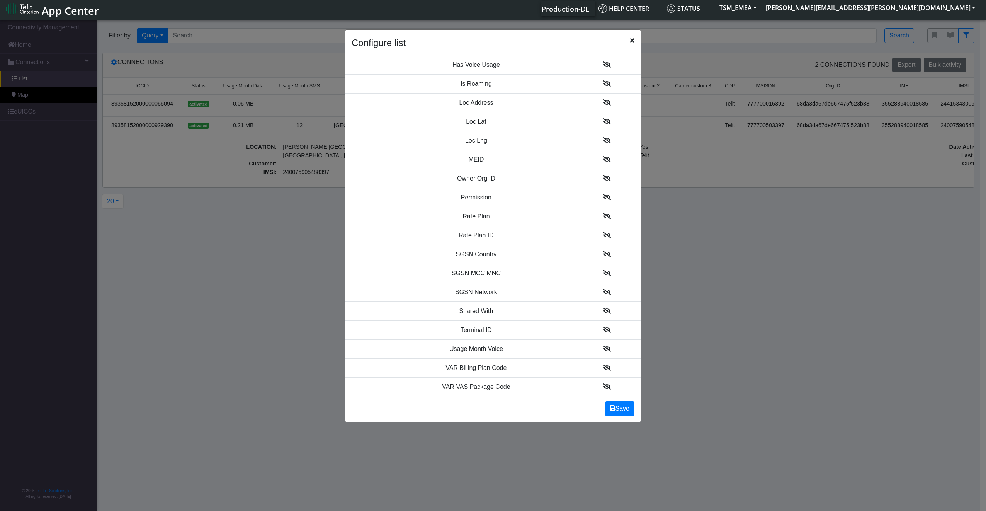
click at [630, 40] on icon "Close" at bounding box center [632, 40] width 4 height 6
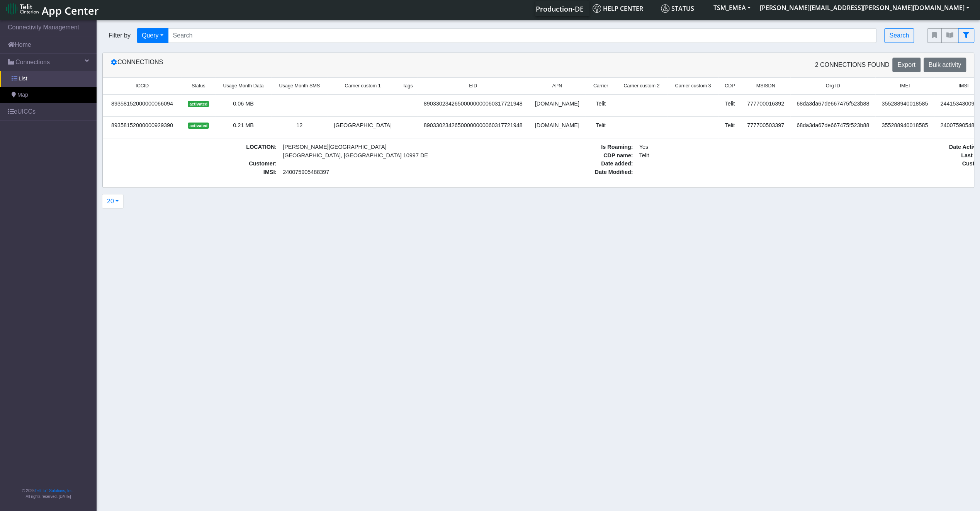
click at [53, 71] on link "List" at bounding box center [48, 79] width 97 height 16
click at [48, 44] on link "Home" at bounding box center [48, 44] width 97 height 17
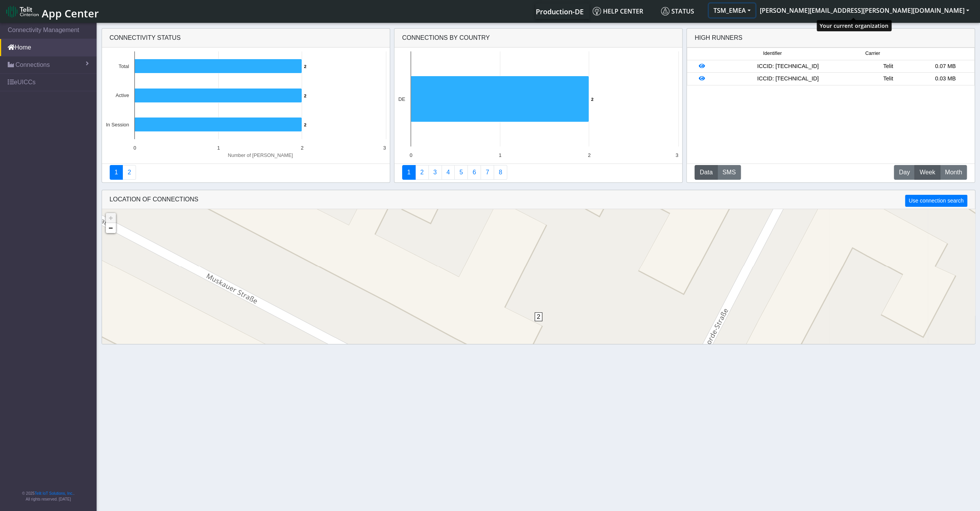
click at [755, 15] on button "TSM_EMEA" at bounding box center [732, 10] width 46 height 14
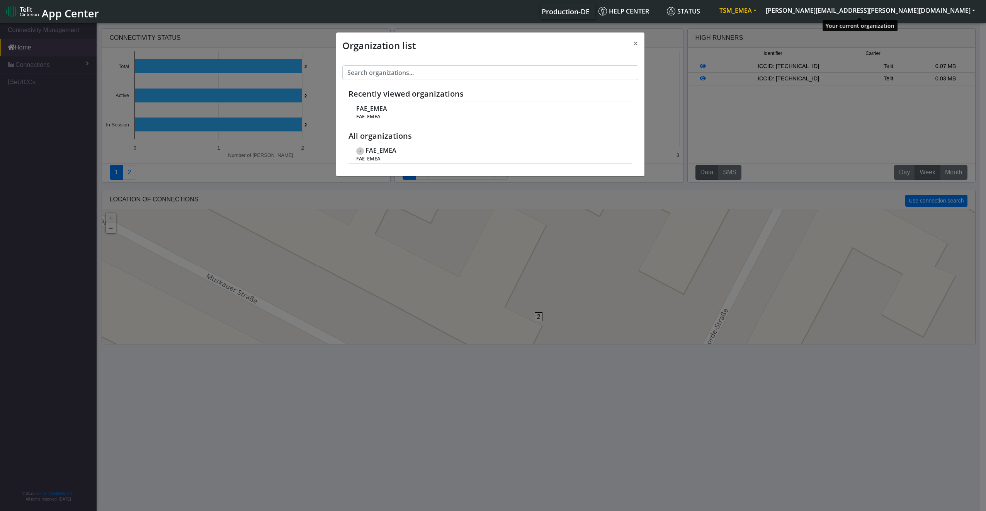
scroll to position [3, 0]
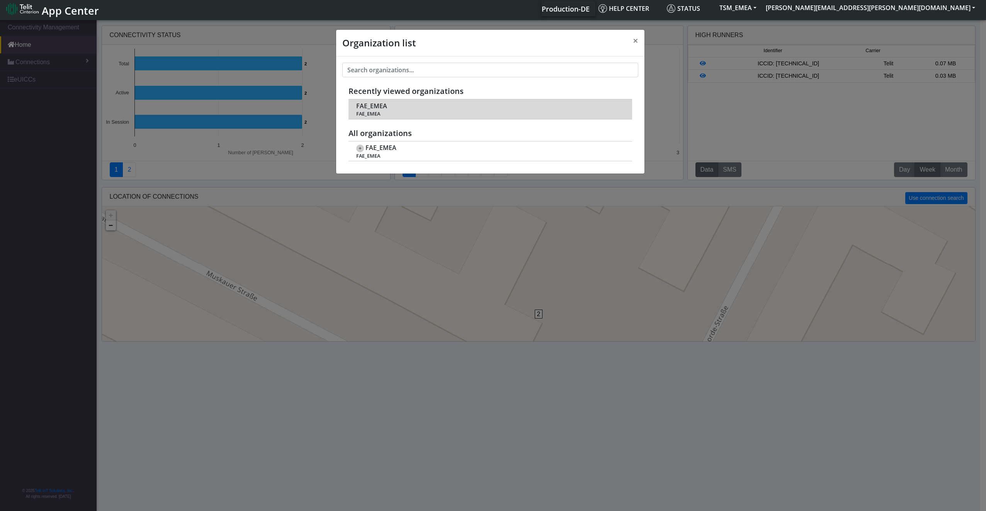
click at [380, 111] on span "FAE_EMEA" at bounding box center [489, 114] width 267 height 6
click at [379, 108] on span "FAE_EMEA" at bounding box center [371, 105] width 31 height 7
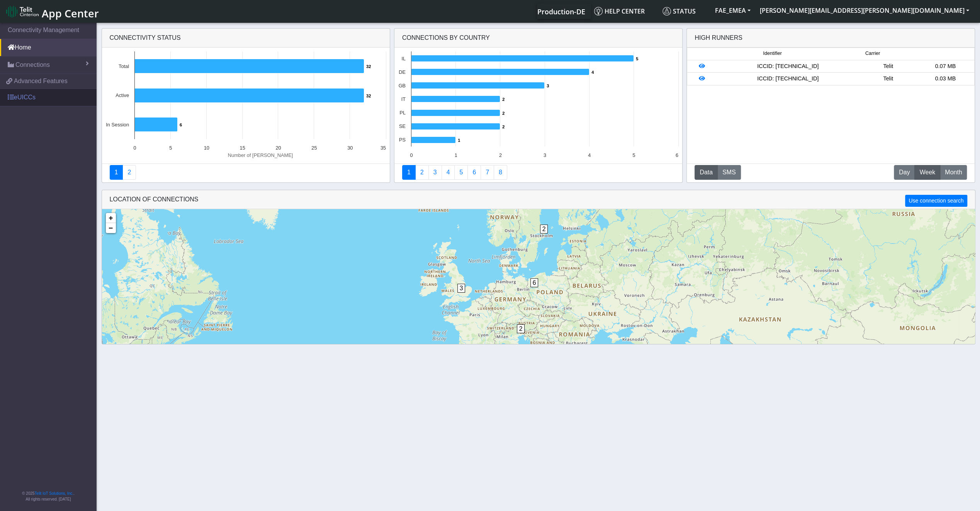
click at [41, 93] on link "eUICCs" at bounding box center [48, 97] width 97 height 17
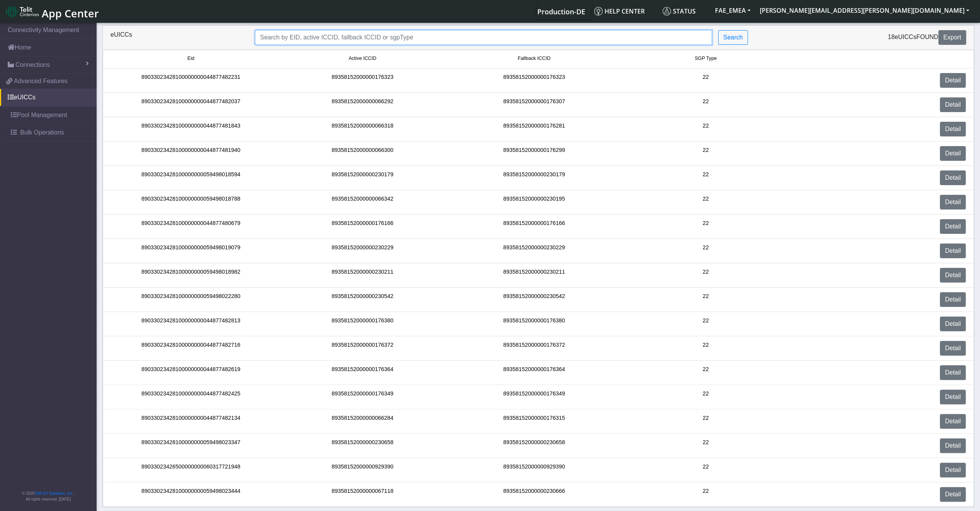
click at [462, 33] on input "Search..." at bounding box center [483, 37] width 457 height 15
paste input "89033023426500000000060317721948"
type input "89033023426500000000060317721948"
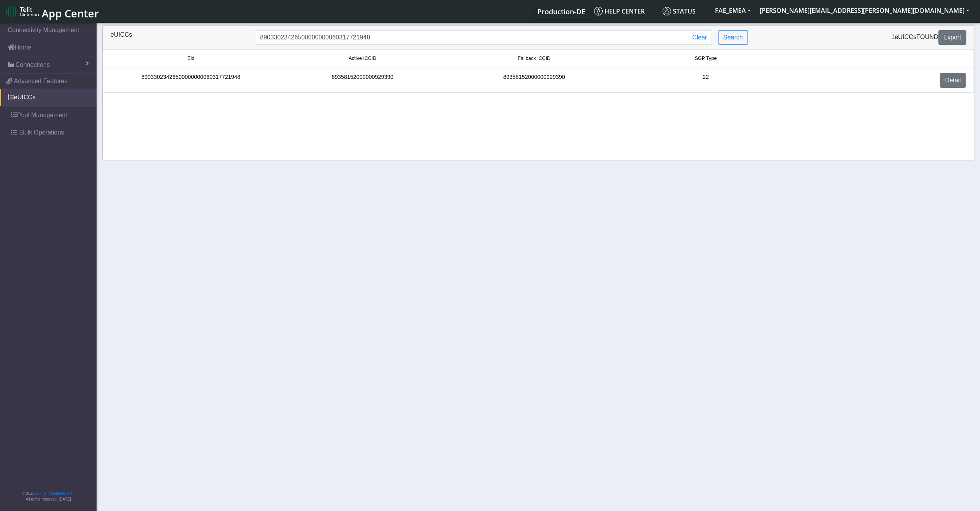
click at [231, 77] on div "89033023426500000000060317721948" at bounding box center [190, 80] width 171 height 15
click at [944, 83] on link "Detail" at bounding box center [953, 80] width 26 height 15
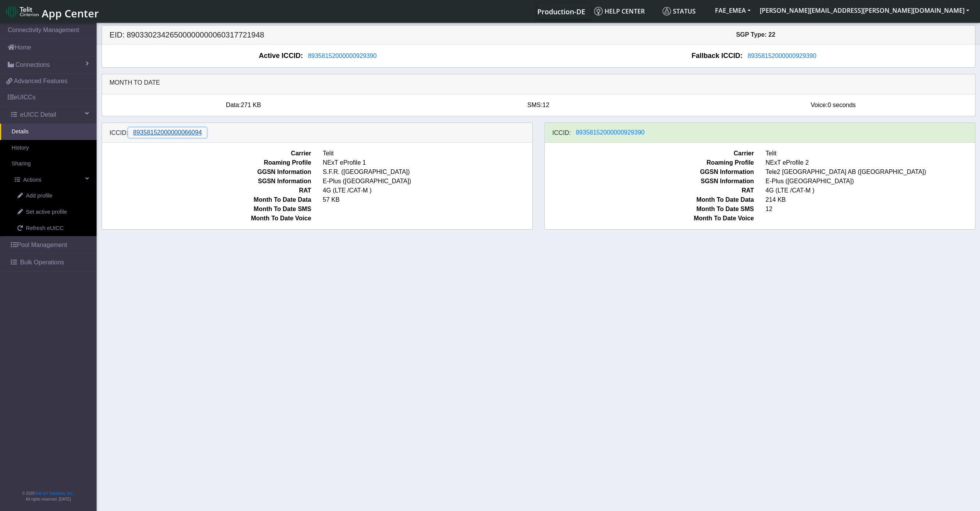
click at [147, 128] on button "89358152000000066094" at bounding box center [167, 132] width 79 height 10
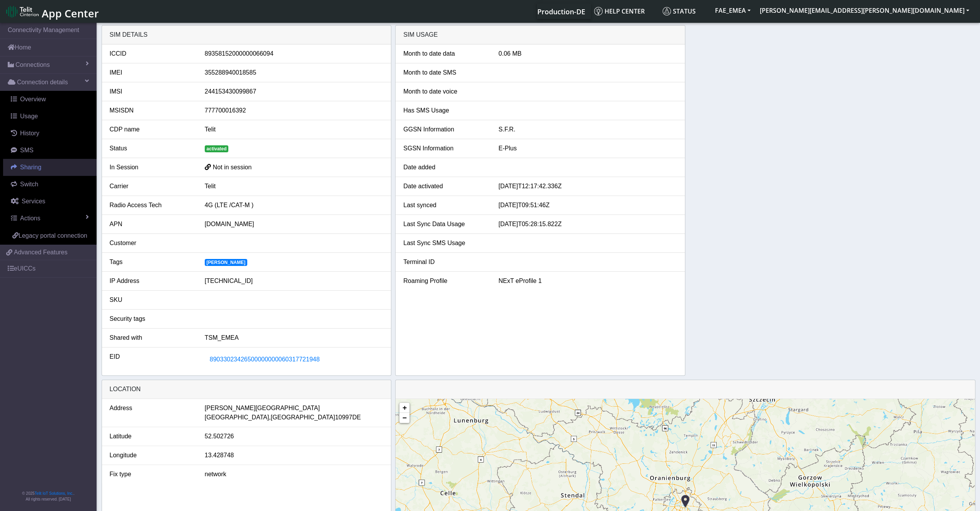
click at [52, 168] on link "Sharing" at bounding box center [49, 167] width 93 height 17
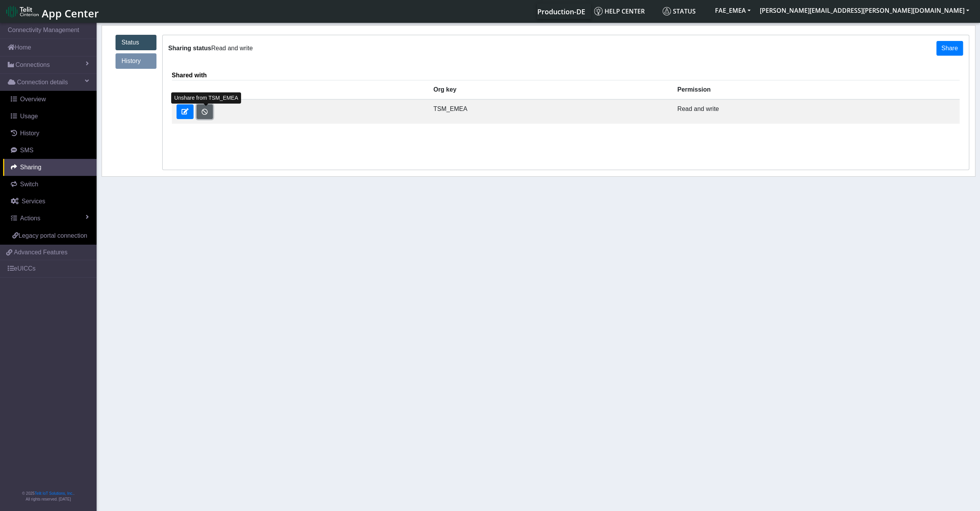
click at [207, 114] on button "button" at bounding box center [205, 111] width 16 height 15
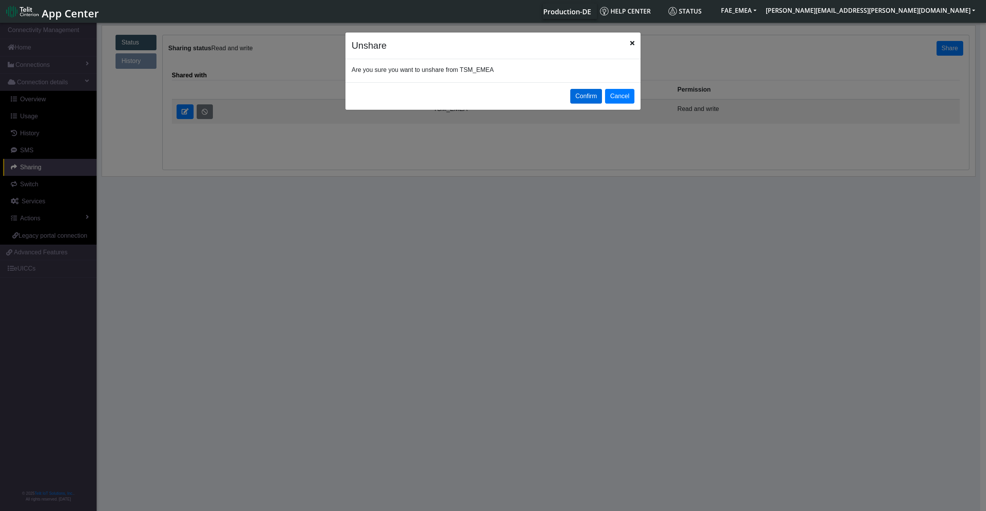
click at [600, 95] on button "Confirm" at bounding box center [586, 96] width 32 height 15
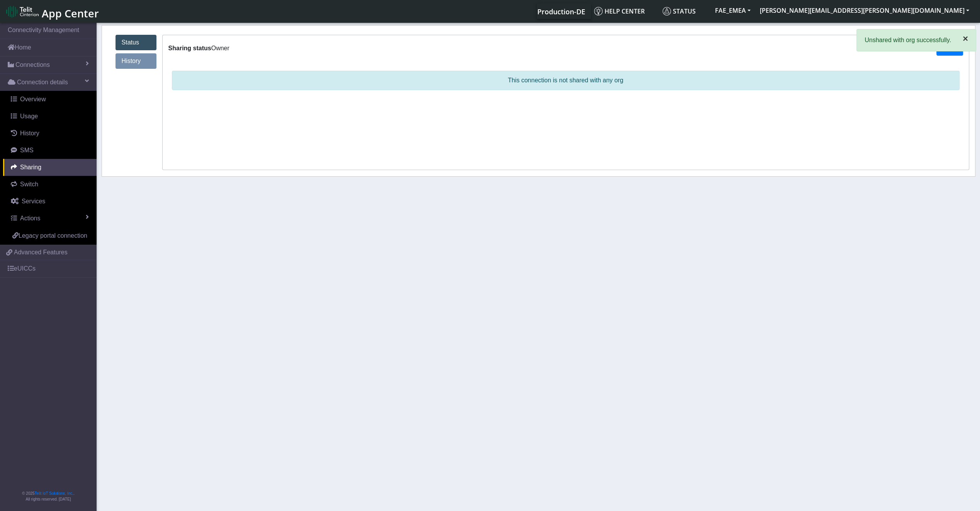
click at [966, 39] on span "×" at bounding box center [965, 38] width 5 height 10
click at [32, 115] on span "Usage" at bounding box center [29, 116] width 18 height 7
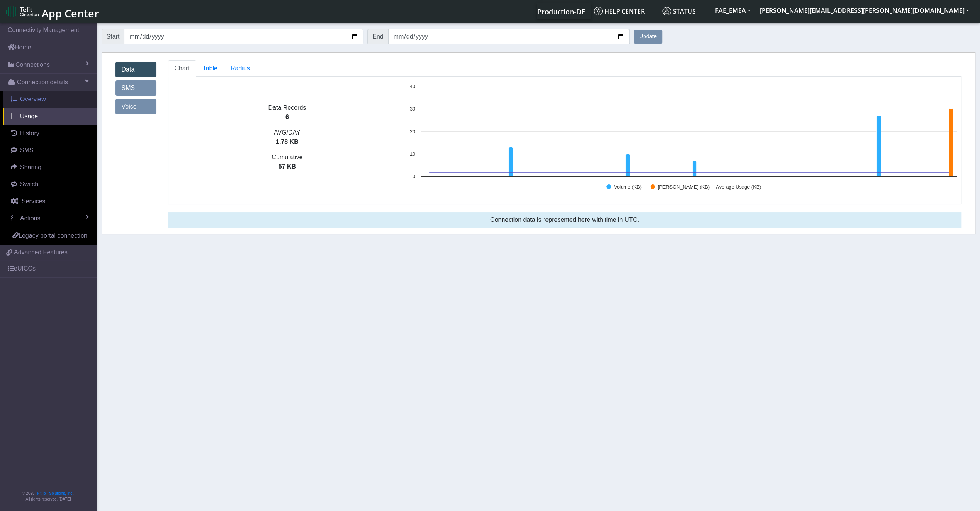
click at [32, 102] on span "Overview" at bounding box center [33, 99] width 26 height 7
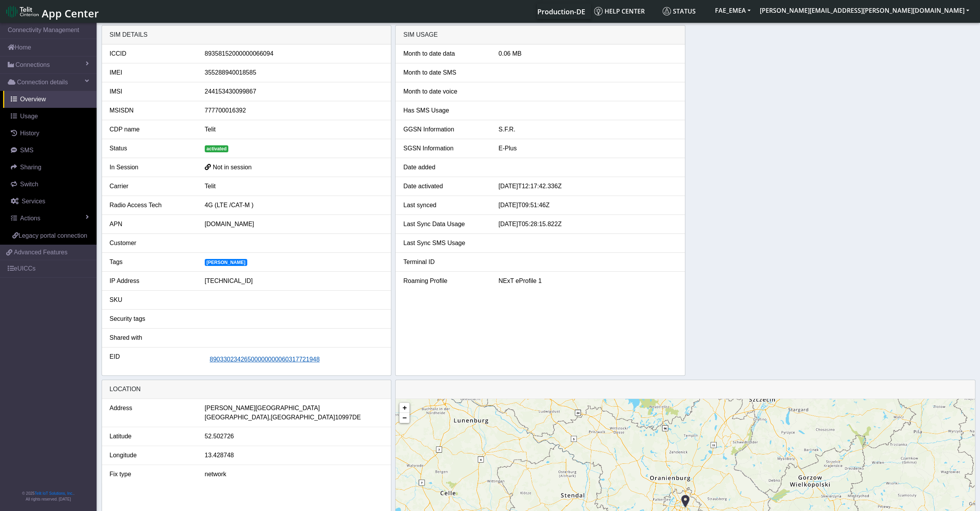
click at [272, 356] on span "89033023426500000000060317721948" at bounding box center [265, 359] width 110 height 7
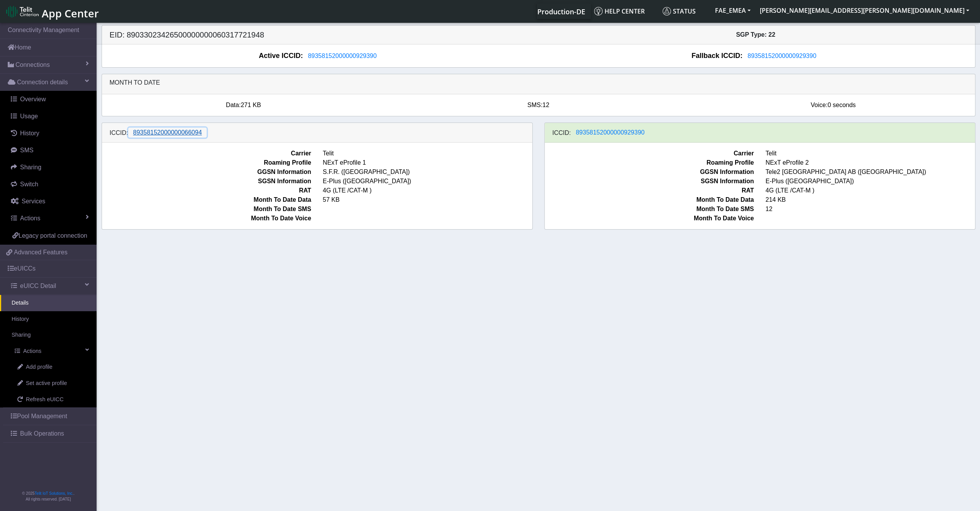
click at [144, 133] on span "89358152000000066094" at bounding box center [167, 132] width 69 height 7
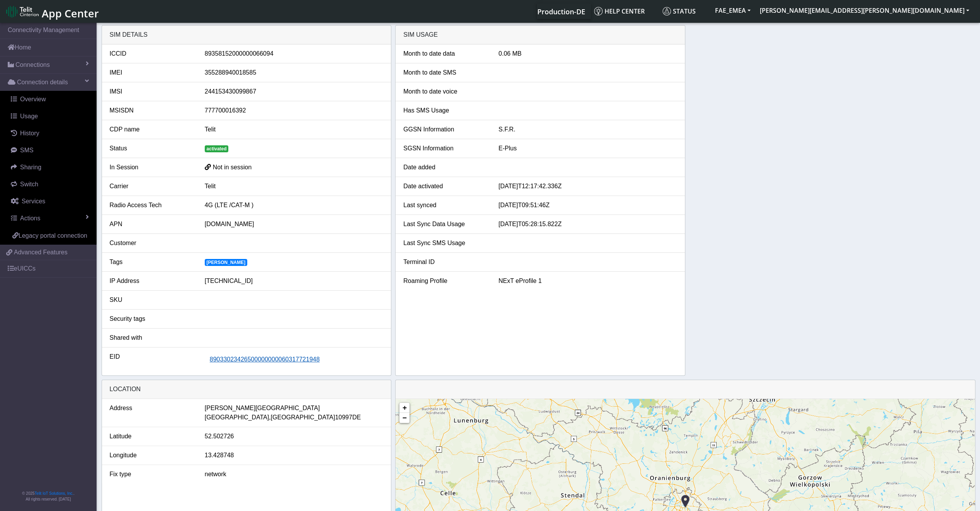
click at [227, 361] on button "89033023426500000000060317721948" at bounding box center [265, 359] width 120 height 15
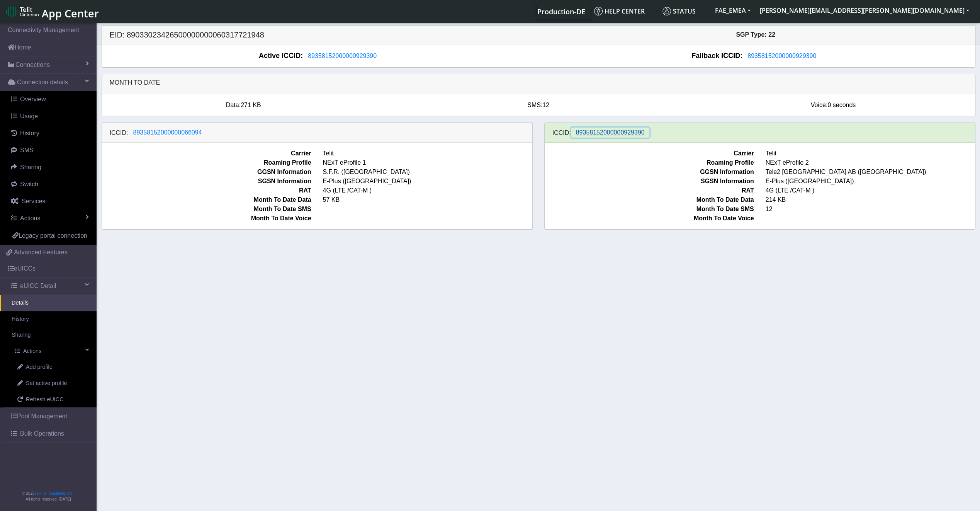
click at [617, 131] on span "89358152000000929390" at bounding box center [610, 132] width 69 height 7
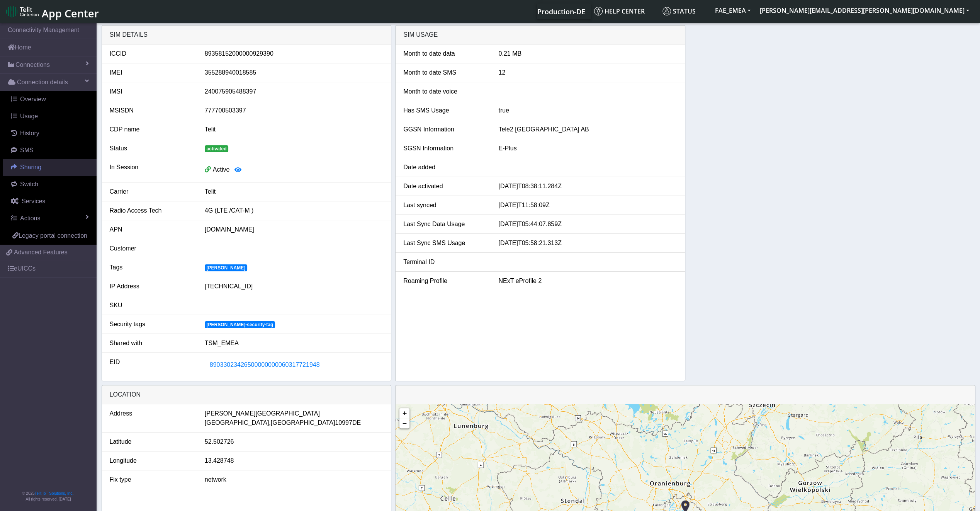
click at [37, 170] on link "Sharing" at bounding box center [49, 167] width 93 height 17
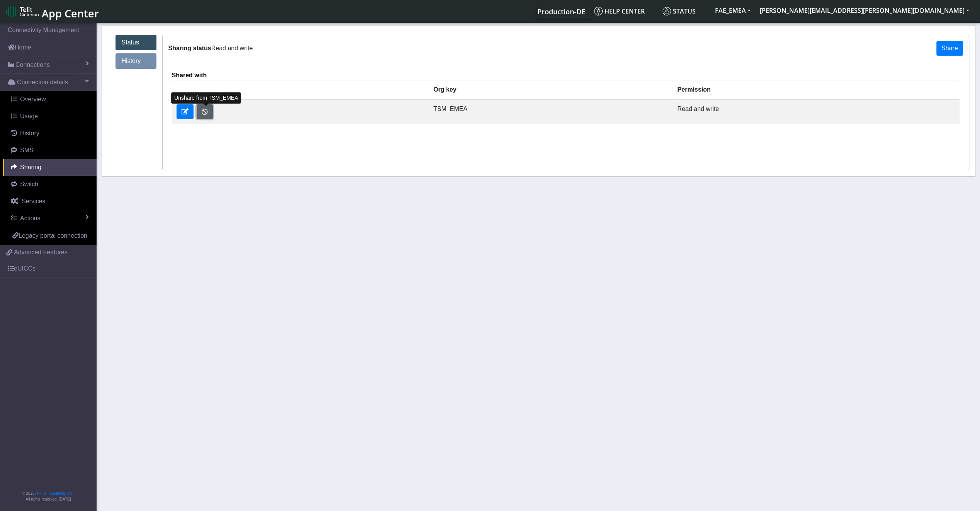
click at [207, 114] on button "button" at bounding box center [205, 111] width 16 height 15
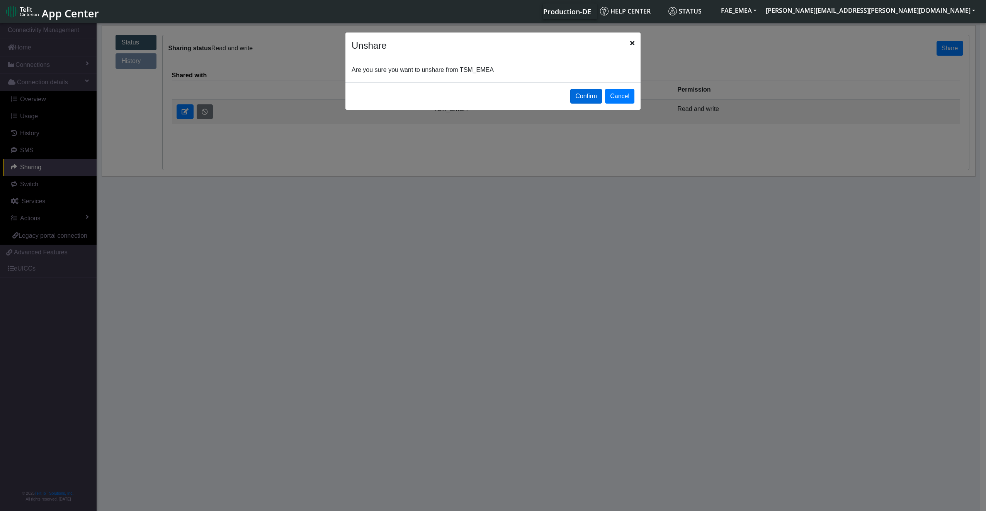
click at [579, 96] on button "Confirm" at bounding box center [586, 96] width 32 height 15
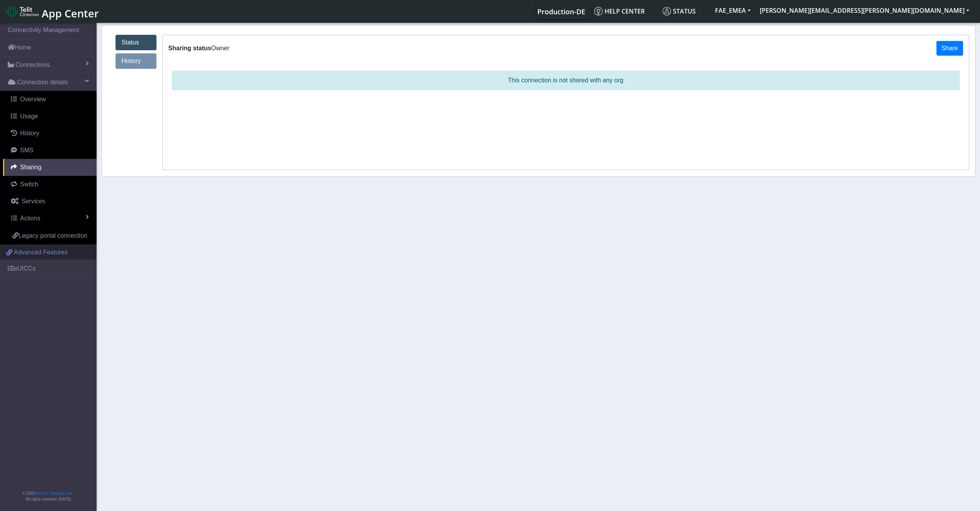
click at [56, 249] on span "Advanced Features" at bounding box center [41, 252] width 54 height 9
click at [48, 248] on span "Advanced Features" at bounding box center [41, 252] width 54 height 9
click at [38, 101] on span "Overview" at bounding box center [33, 99] width 26 height 7
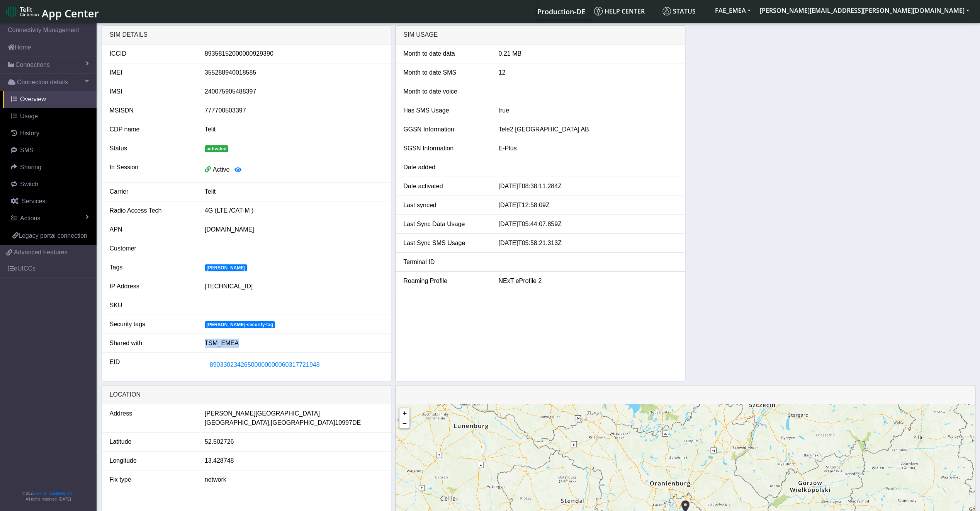
drag, startPoint x: 241, startPoint y: 336, endPoint x: 202, endPoint y: 334, distance: 39.1
click at [202, 334] on li "Shared with TSM_EMEA" at bounding box center [246, 343] width 289 height 19
drag, startPoint x: 202, startPoint y: 334, endPoint x: 253, endPoint y: 357, distance: 55.5
click at [253, 357] on button "89033023426500000000060317721948" at bounding box center [265, 364] width 120 height 15
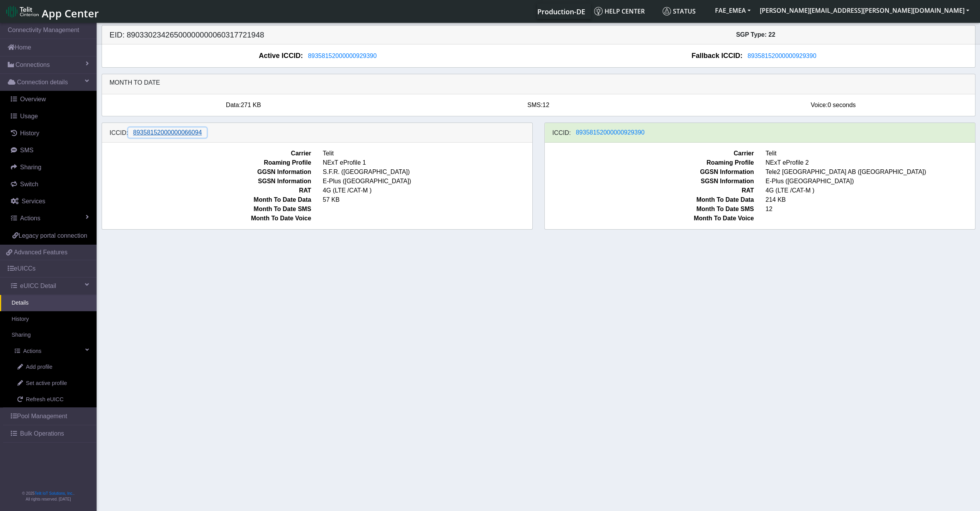
click at [184, 132] on span "89358152000000066094" at bounding box center [167, 132] width 69 height 7
